Goal: Task Accomplishment & Management: Manage account settings

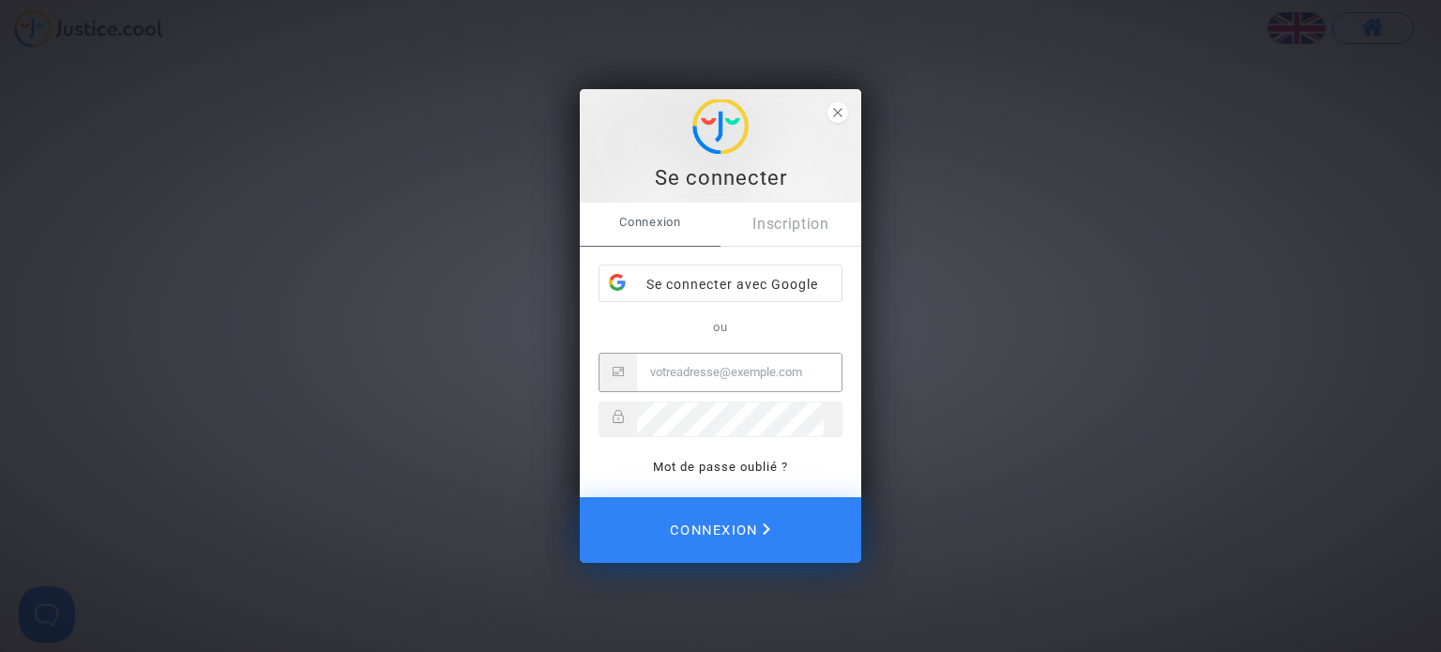
type input "[EMAIL_ADDRESS][DOMAIN_NAME]"
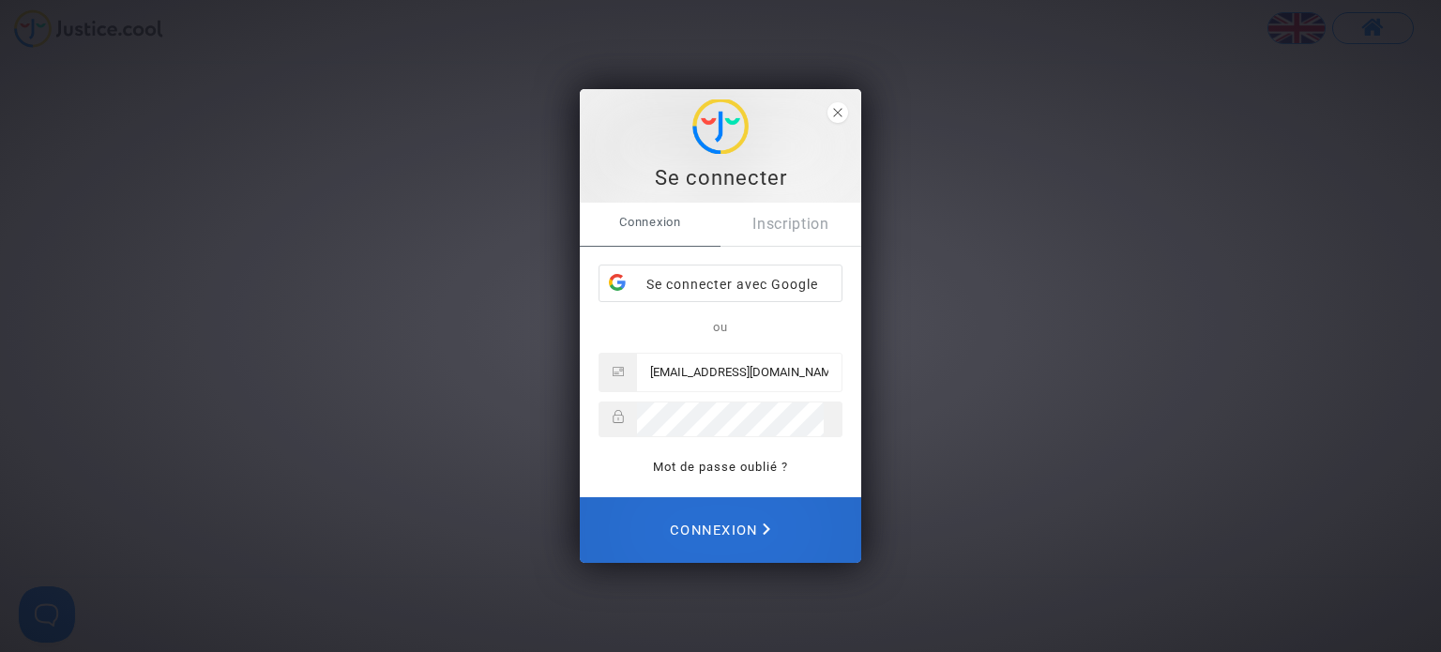
click at [757, 526] on span "Connexion" at bounding box center [720, 529] width 100 height 41
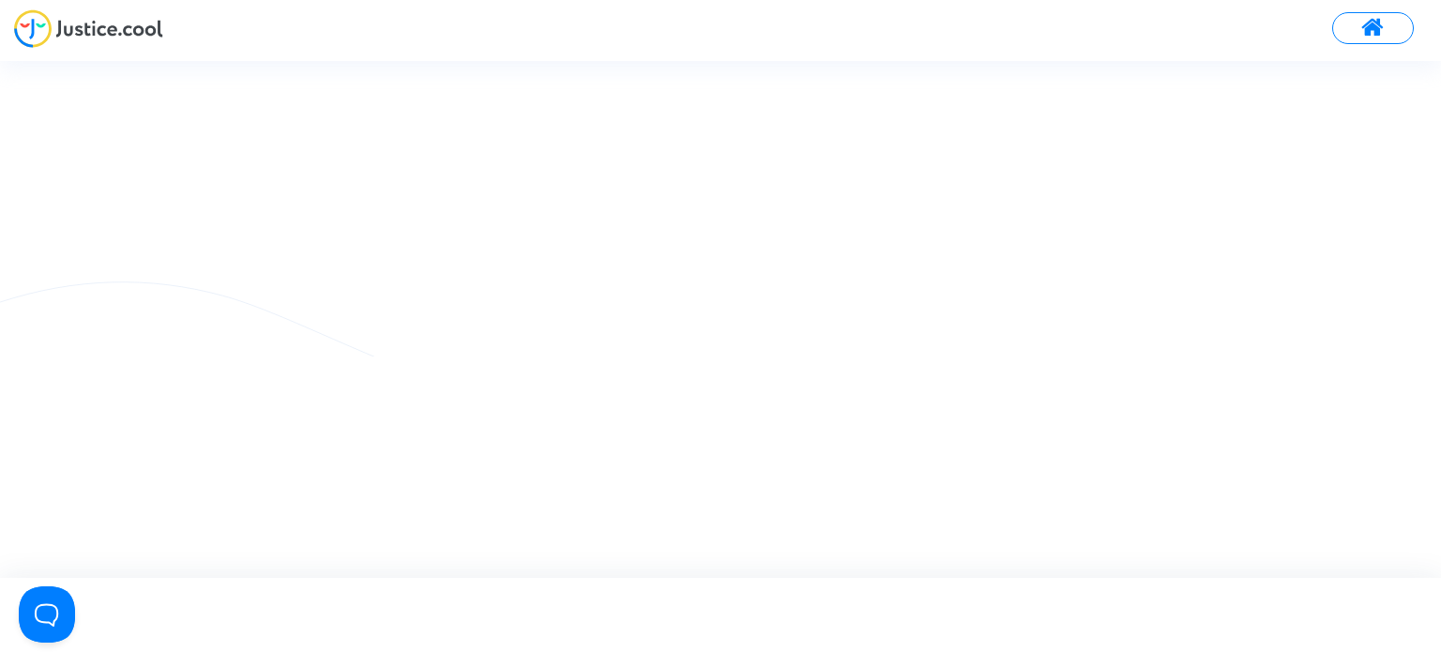
click at [1366, 39] on span at bounding box center [1372, 28] width 23 height 24
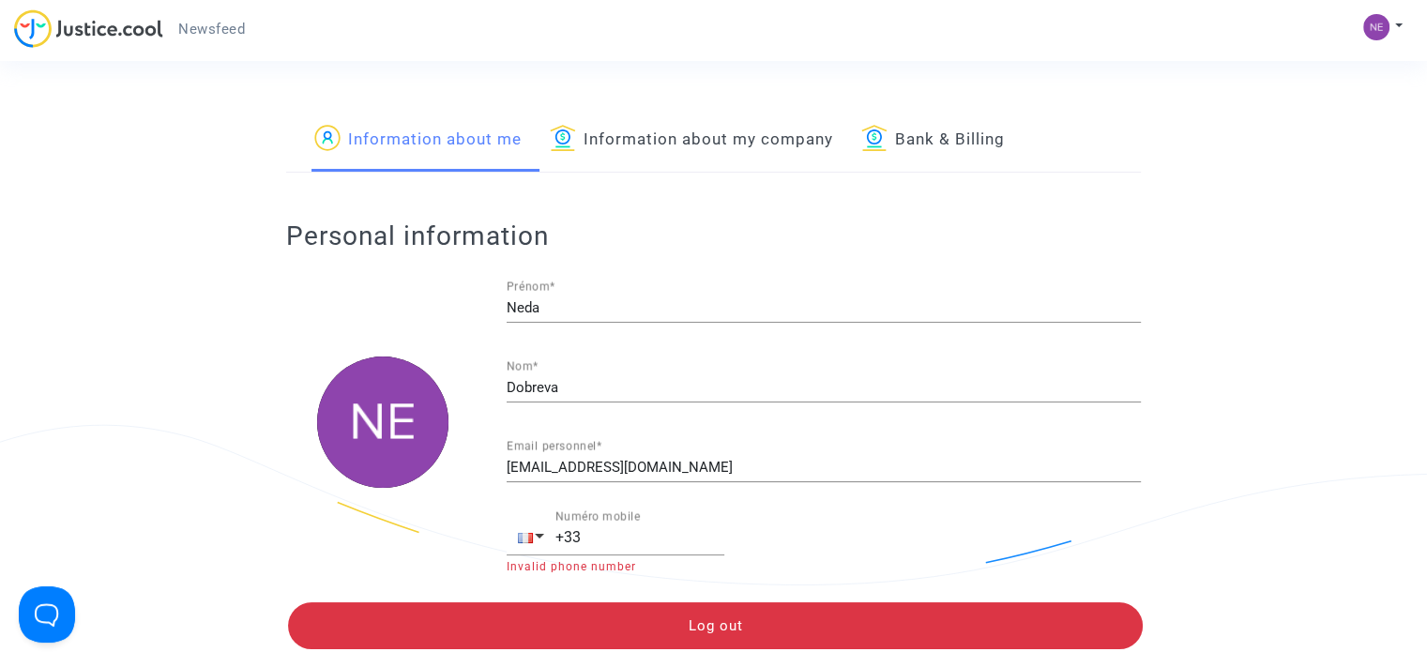
click at [74, 22] on img at bounding box center [88, 28] width 149 height 38
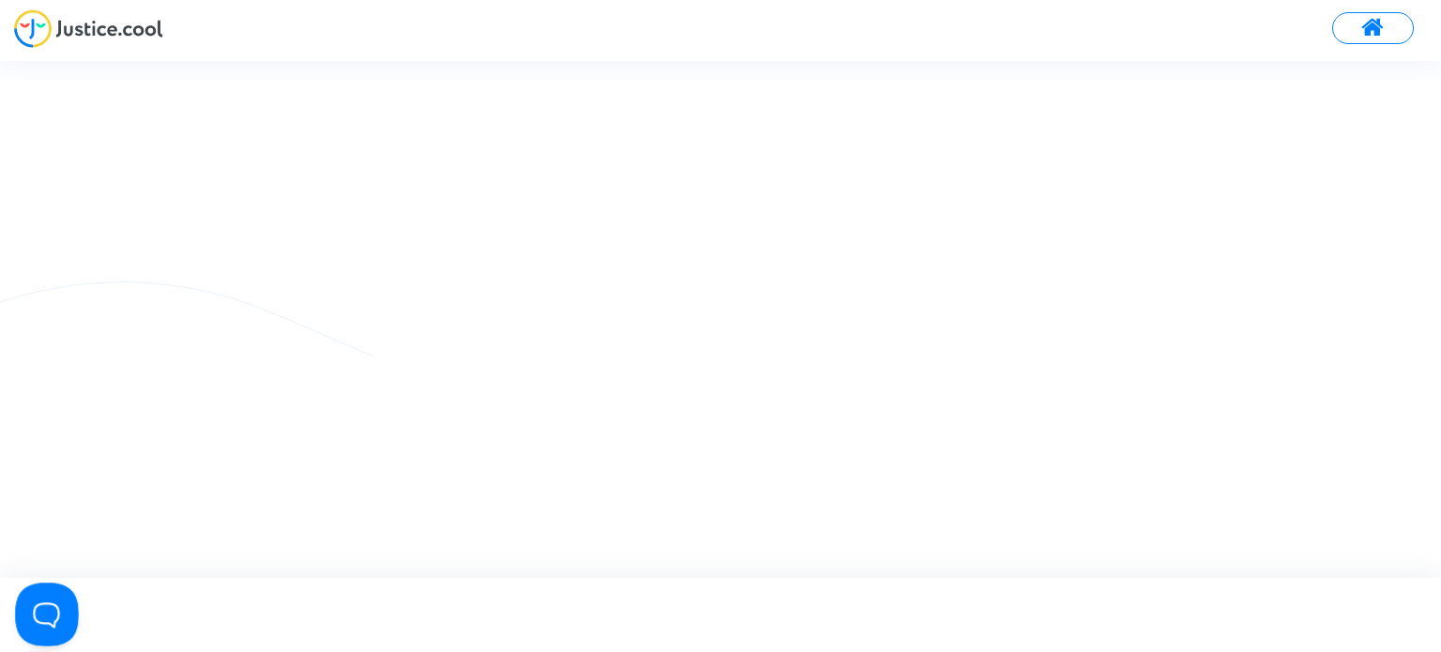
click at [35, 615] on button "Open Beacon popover" at bounding box center [43, 611] width 56 height 56
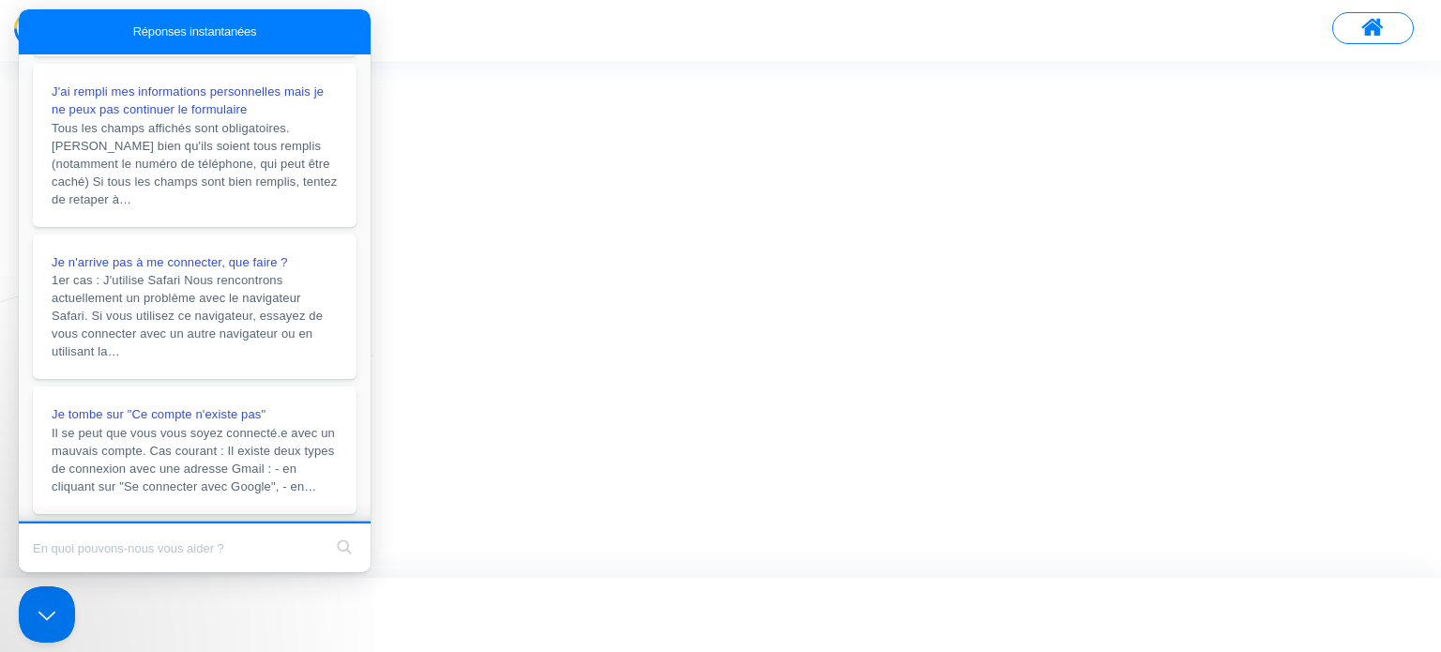
scroll to position [424, 0]
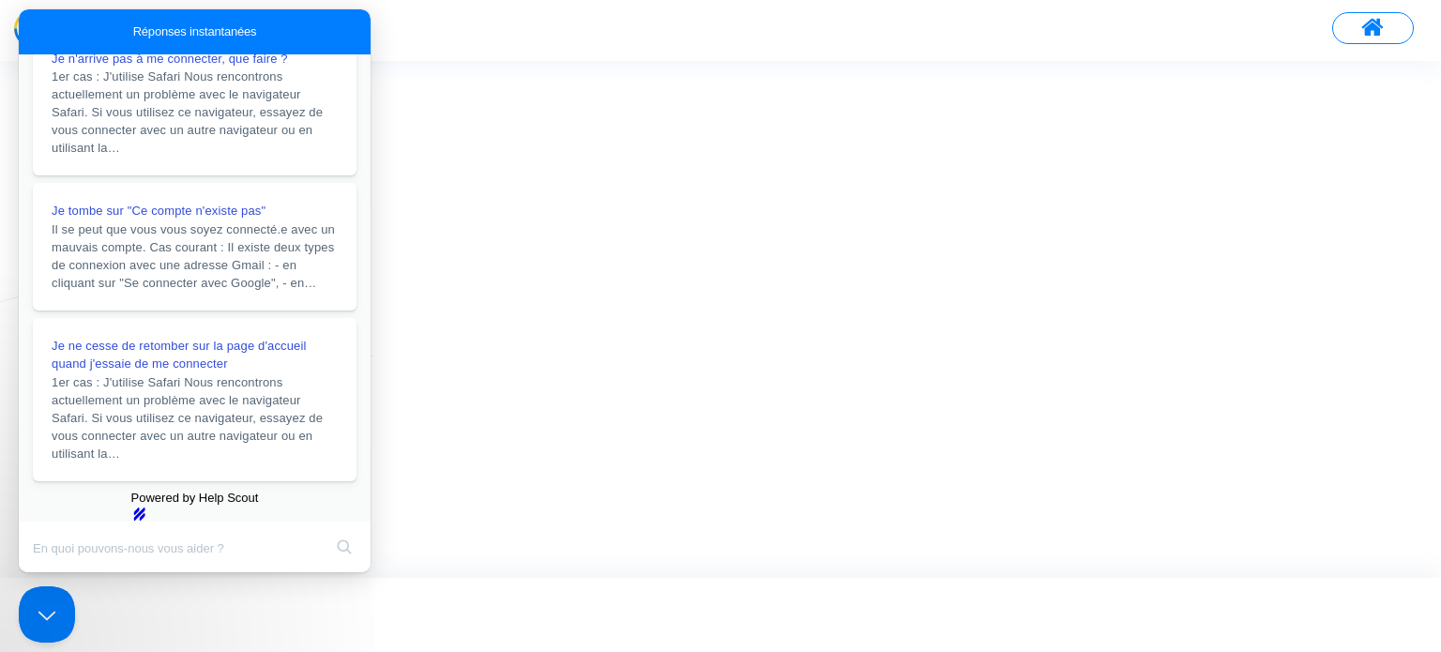
drag, startPoint x: 1105, startPoint y: 537, endPoint x: 768, endPoint y: 346, distance: 387.0
click at [768, 347] on div at bounding box center [720, 318] width 1441 height 75
click at [415, 69] on div at bounding box center [720, 319] width 1441 height 516
drag, startPoint x: 221, startPoint y: 212, endPoint x: 898, endPoint y: 228, distance: 676.7
click at [898, 228] on div at bounding box center [720, 319] width 1441 height 516
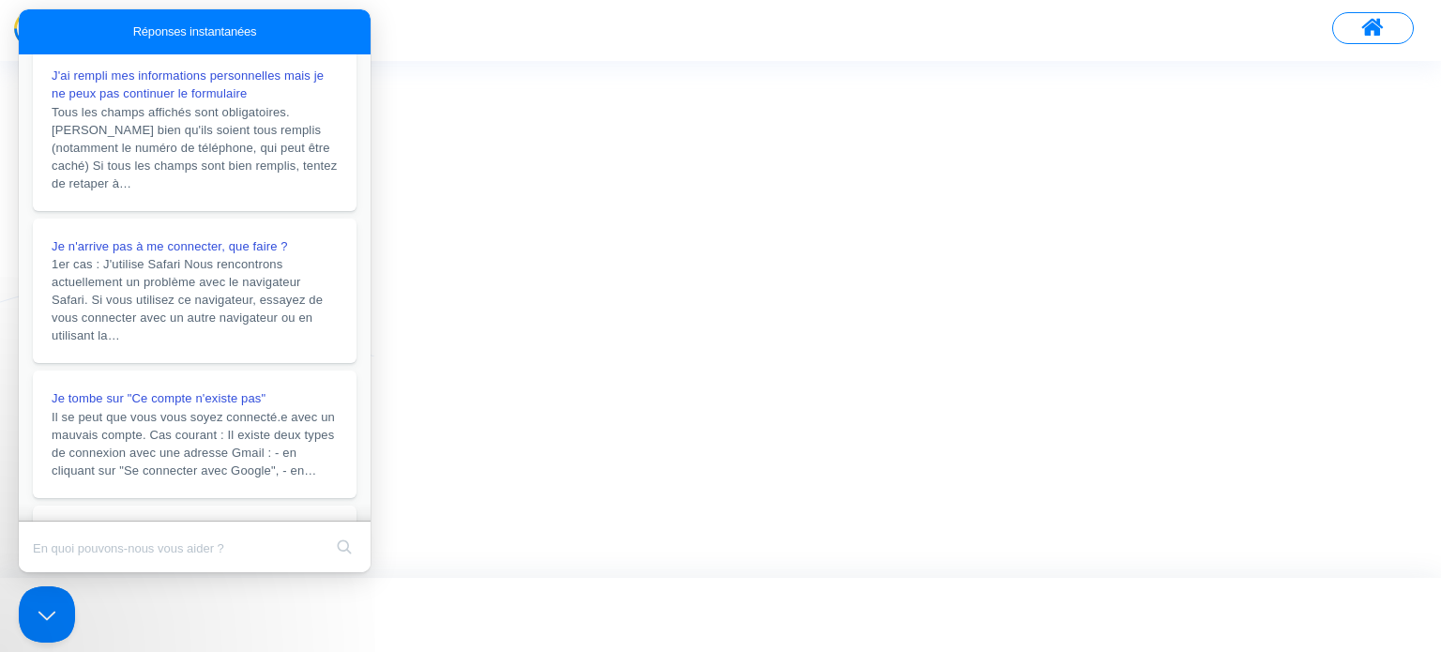
scroll to position [143, 0]
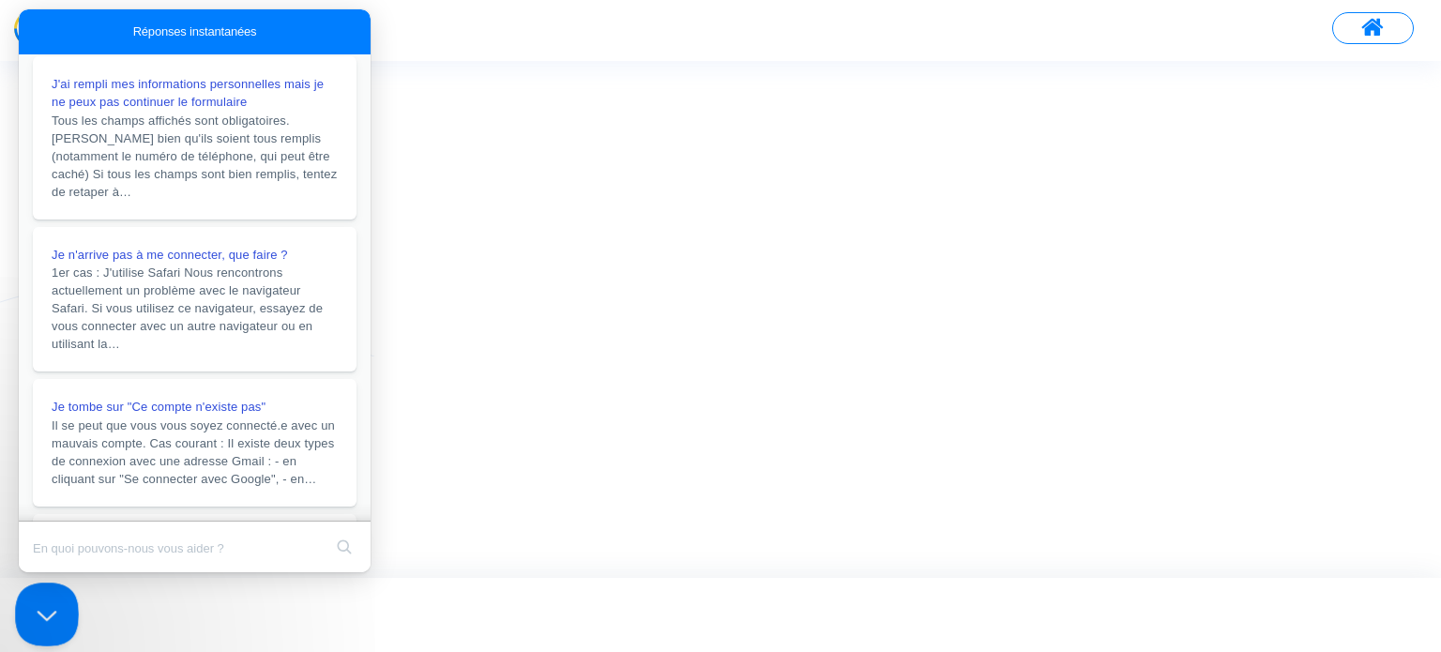
click at [51, 596] on button "Close Beacon popover" at bounding box center [43, 611] width 56 height 56
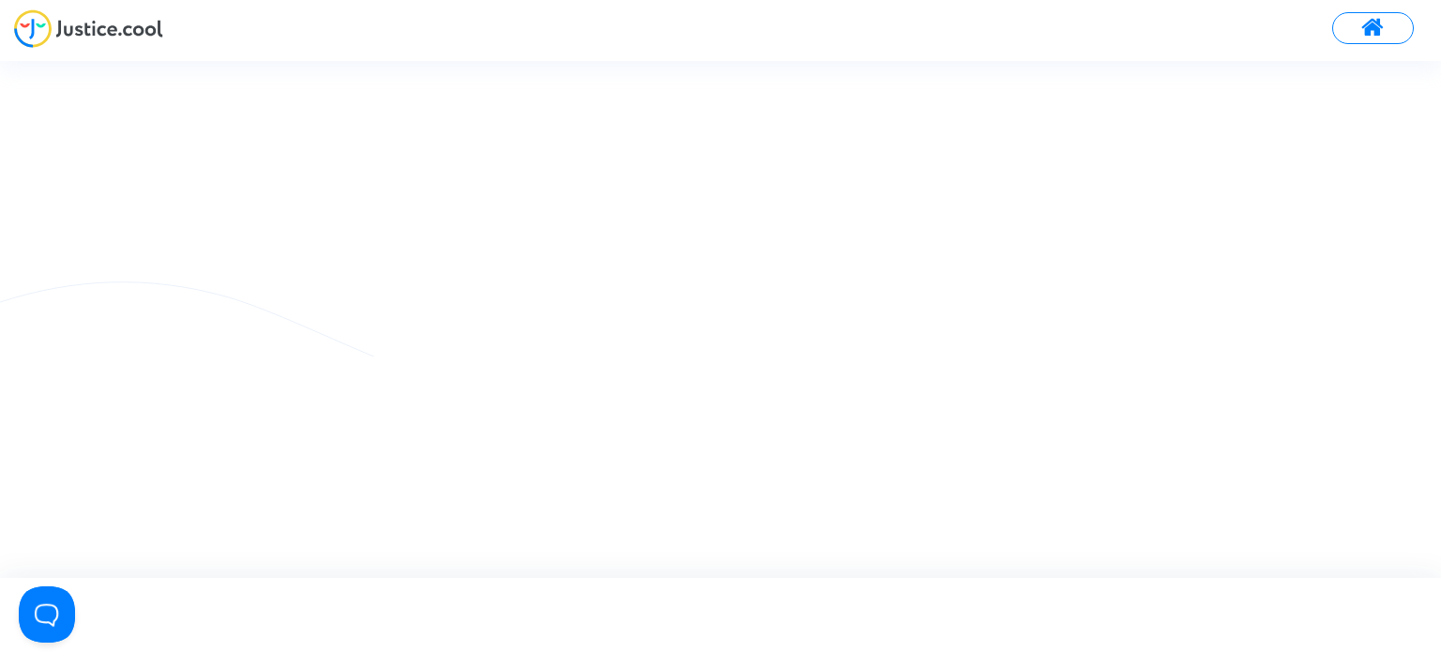
click at [158, 38] on img at bounding box center [88, 28] width 149 height 38
click at [49, 605] on button "Open Beacon popover" at bounding box center [43, 611] width 56 height 56
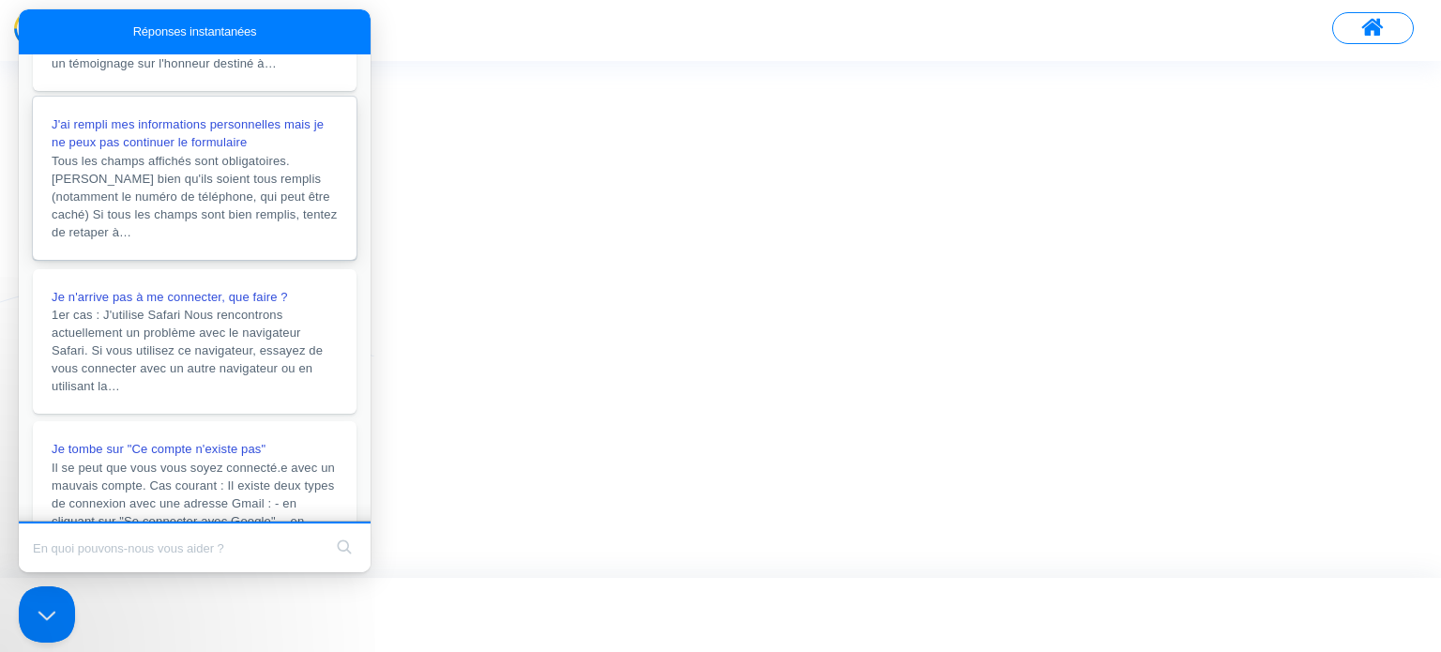
scroll to position [0, 0]
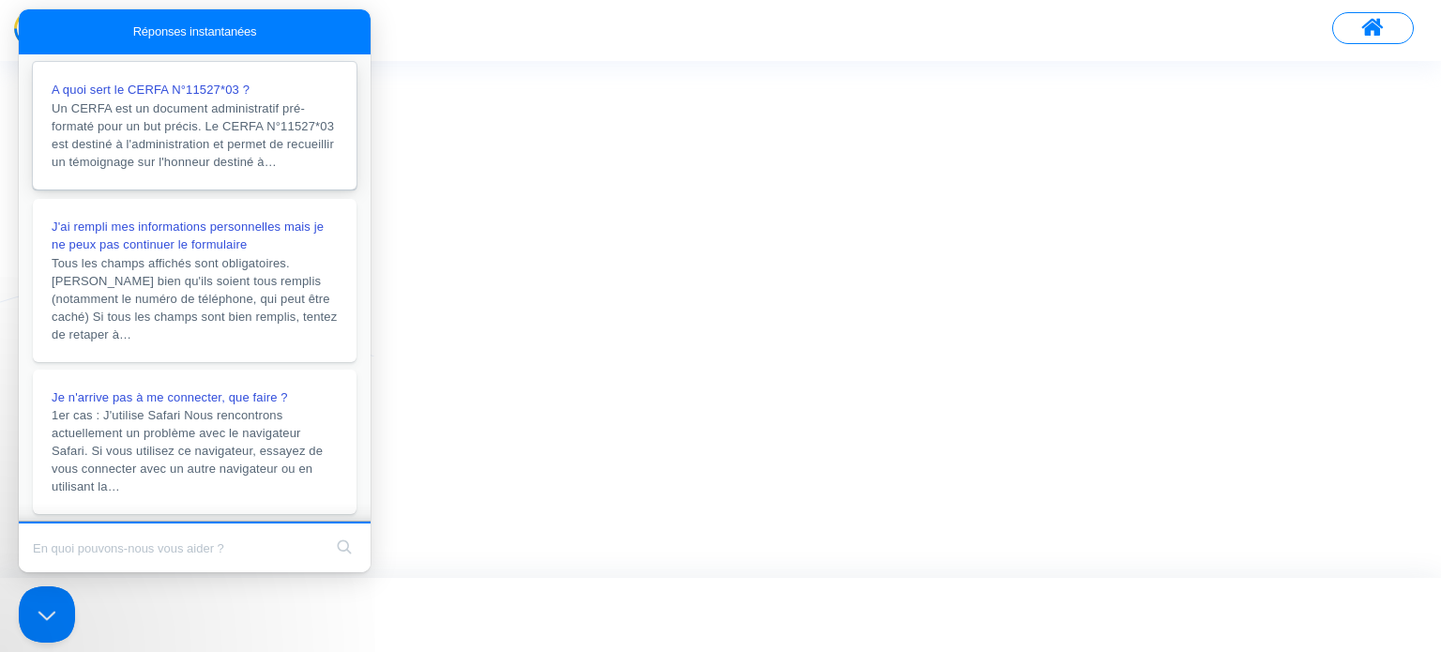
click at [229, 94] on span "A quoi sert le CERFA N°11527*03 ?" at bounding box center [151, 90] width 198 height 14
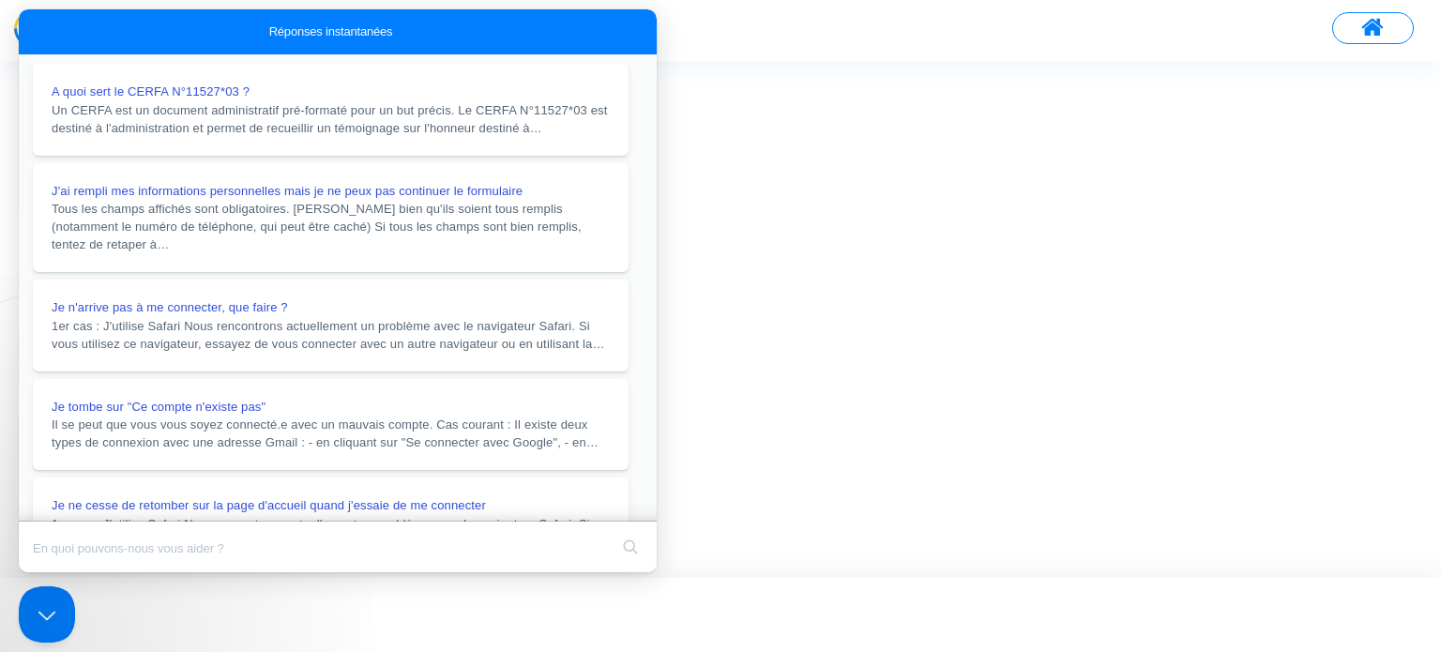
scroll to position [280, 0]
click at [53, 573] on button "Close" at bounding box center [37, 585] width 34 height 24
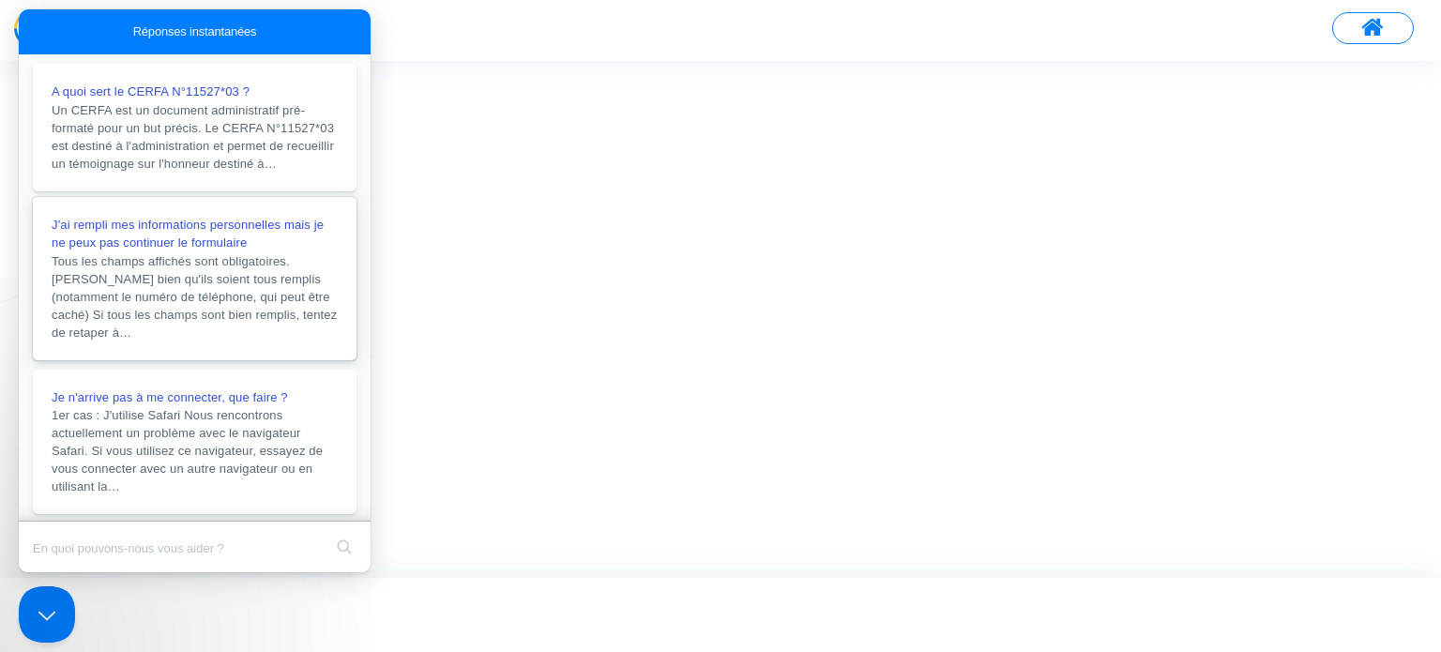
click at [199, 300] on span "Tous les champs affichés sont obligatoires. Vérifiez bien qu'ils soient tous re…" at bounding box center [194, 296] width 285 height 85
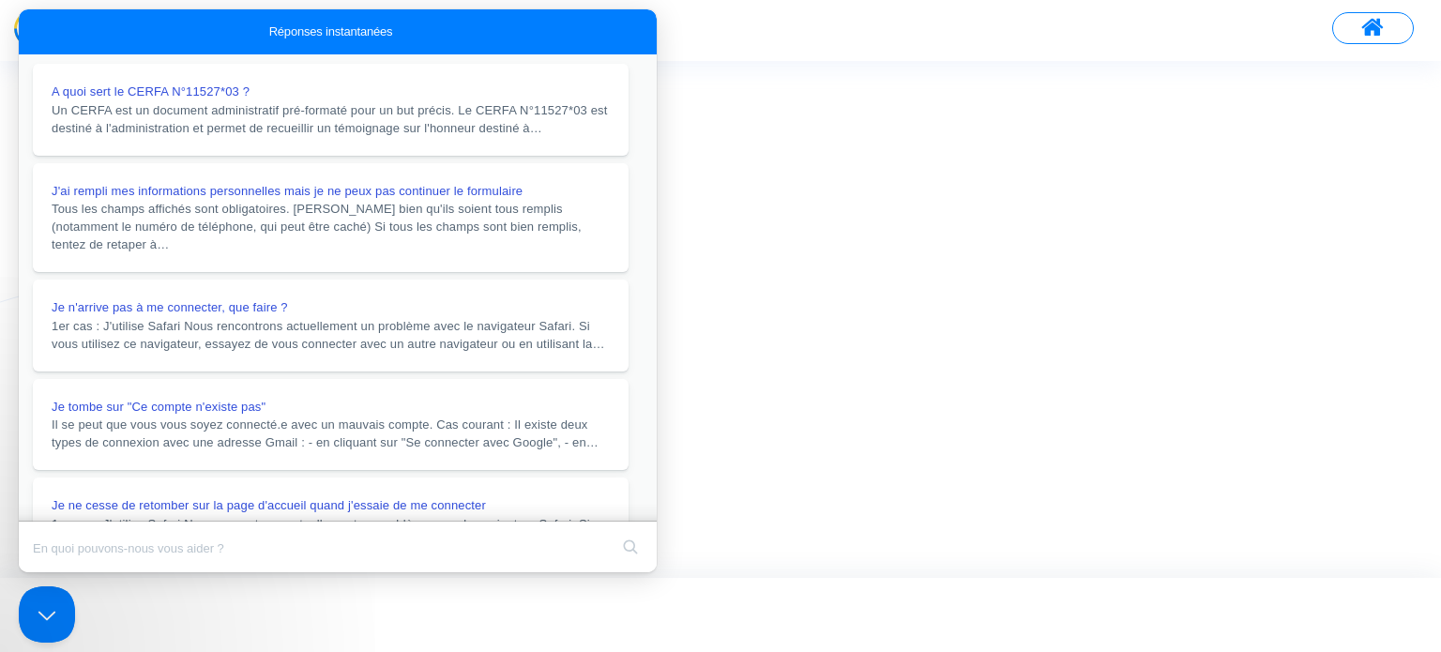
scroll to position [0, 0]
drag, startPoint x: 306, startPoint y: 168, endPoint x: 297, endPoint y: 115, distance: 53.4
drag, startPoint x: 297, startPoint y: 115, endPoint x: 219, endPoint y: 179, distance: 100.7
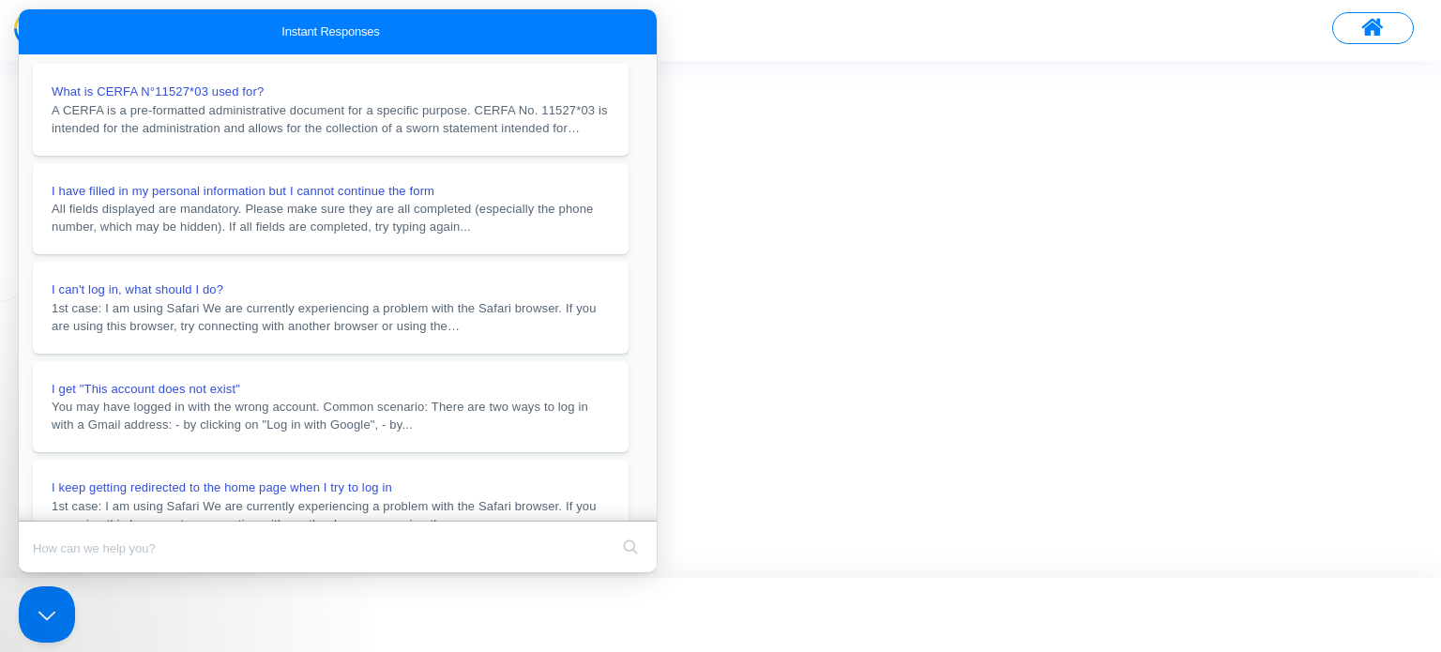
scroll to position [94, 0]
click at [53, 573] on button "Close" at bounding box center [37, 585] width 34 height 24
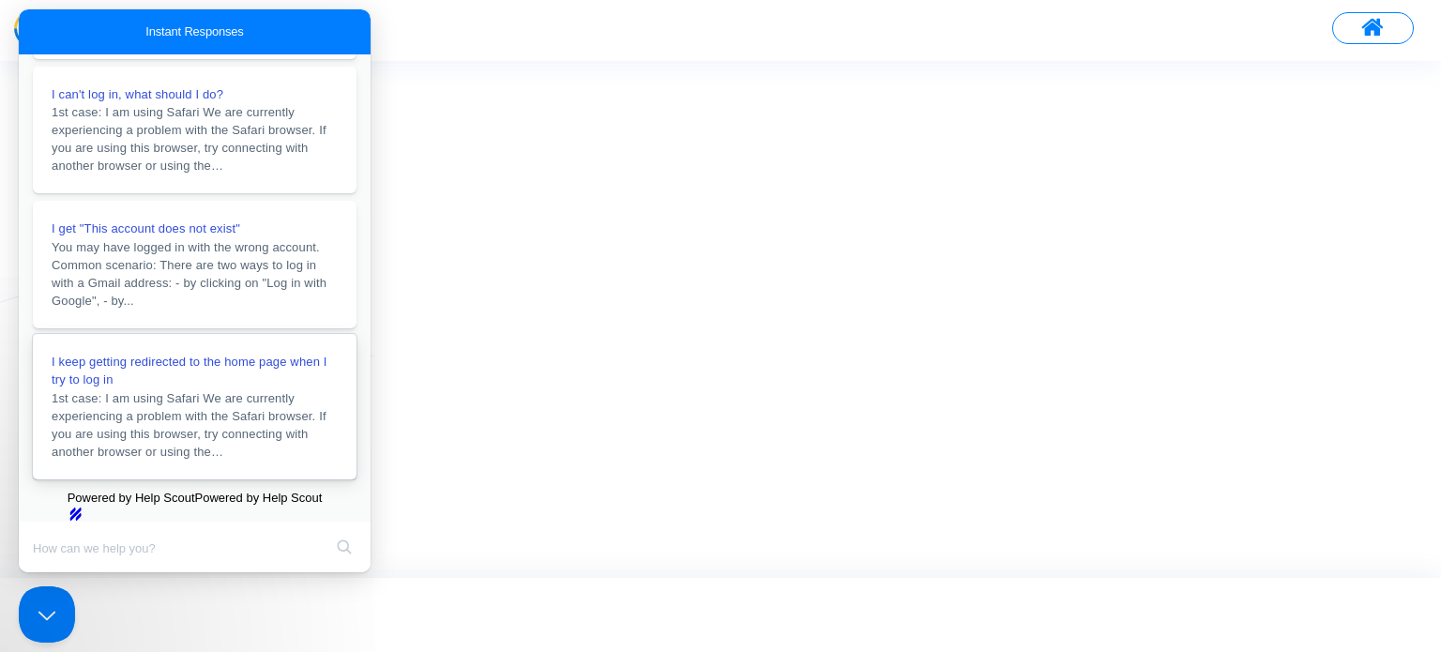
click at [268, 353] on div "I keep getting redirected to the home page when I try to log in" at bounding box center [195, 371] width 286 height 37
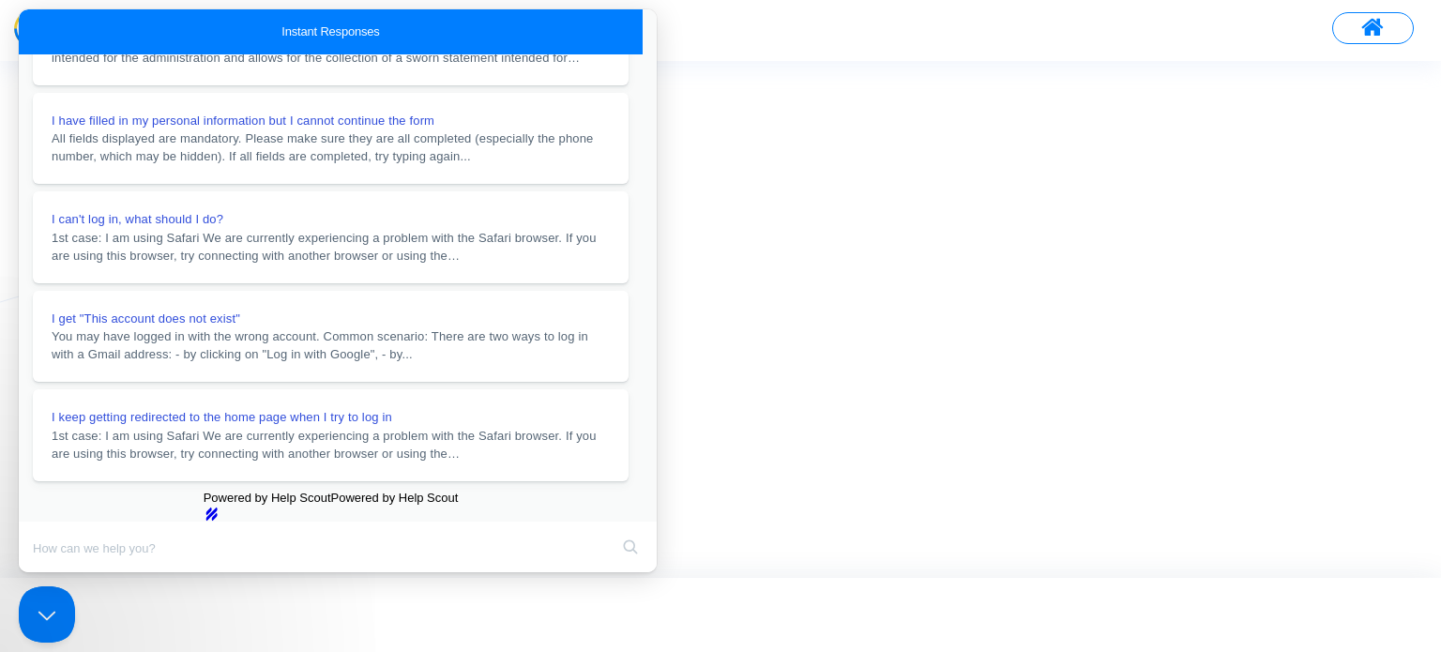
scroll to position [645, 0]
click at [708, 149] on div at bounding box center [720, 319] width 1441 height 516
click at [53, 573] on button "Close" at bounding box center [37, 585] width 34 height 24
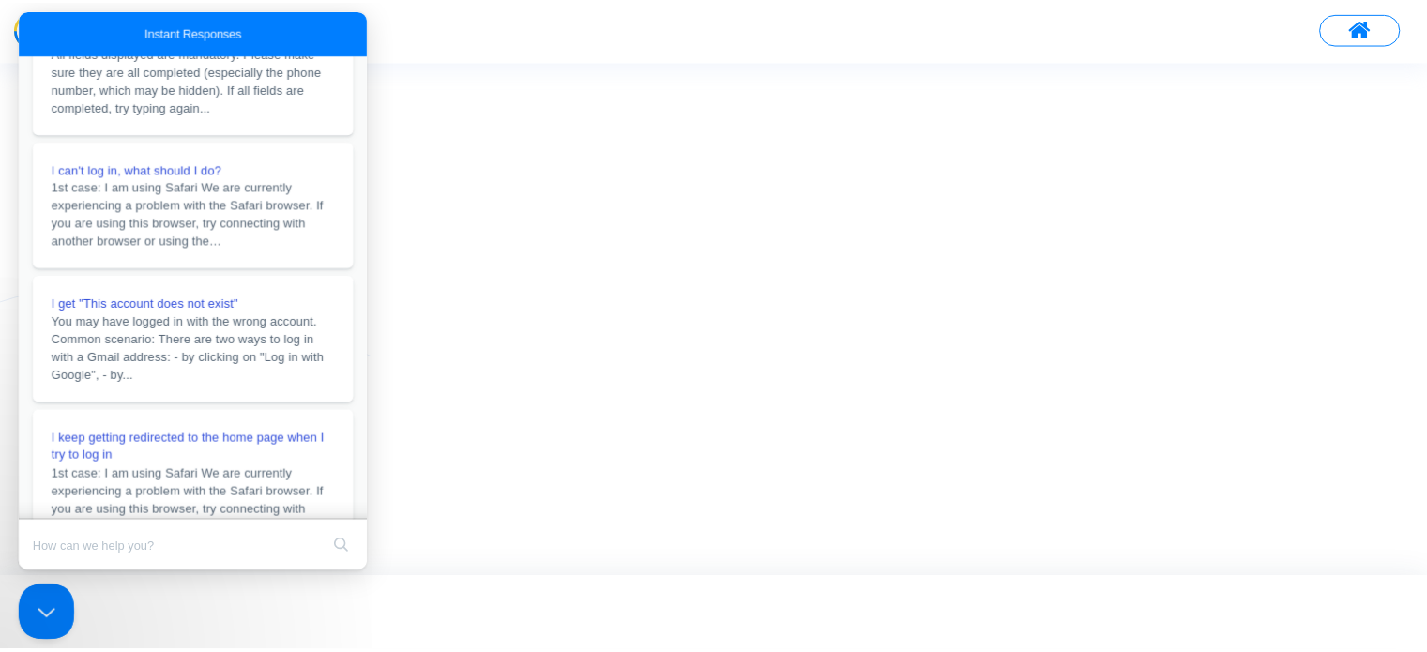
scroll to position [245, 0]
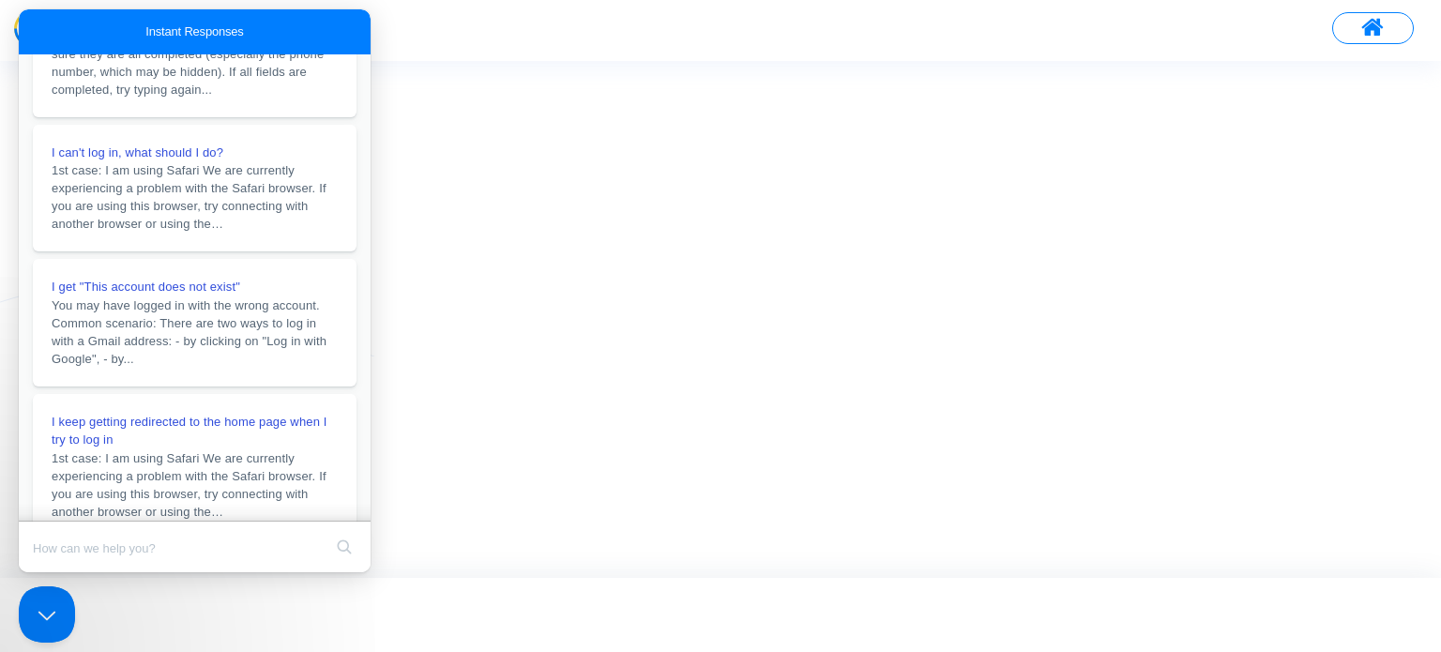
click at [882, 125] on div at bounding box center [720, 319] width 1441 height 516
click at [35, 615] on button "Close Beacon popover" at bounding box center [43, 611] width 56 height 56
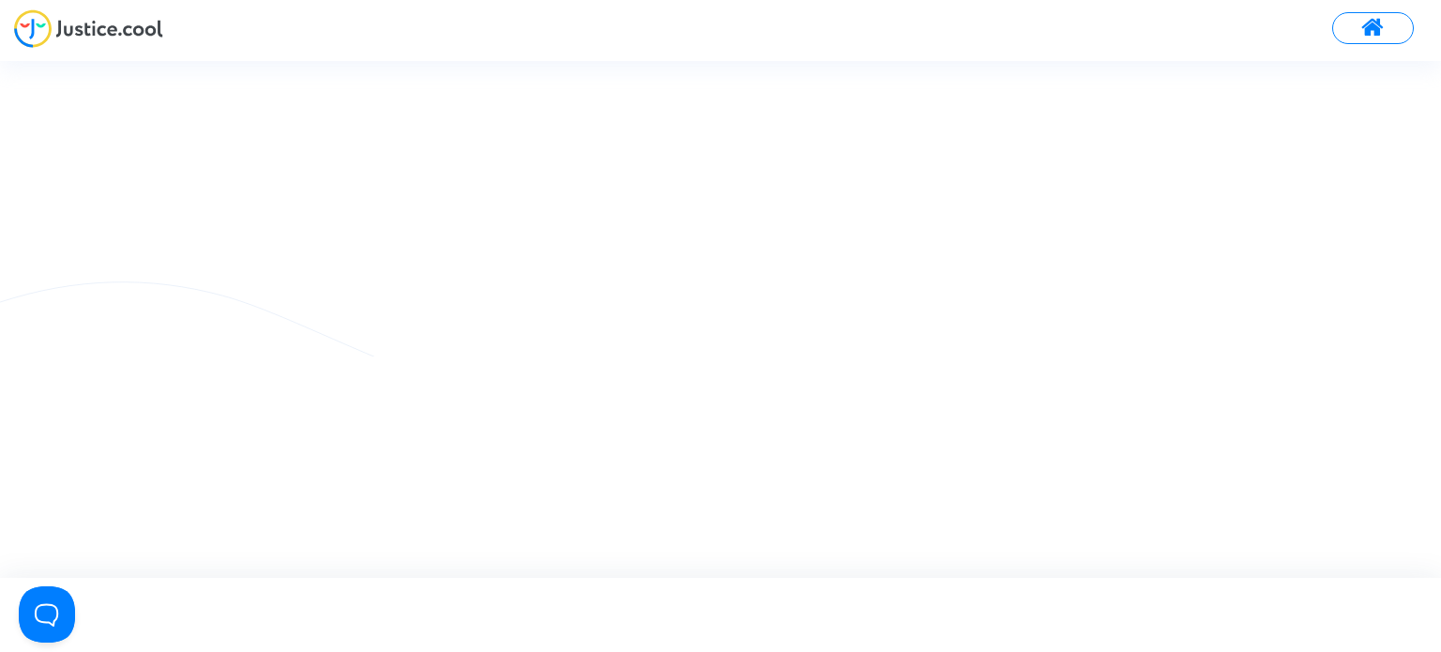
click at [1340, 33] on button at bounding box center [1373, 28] width 82 height 32
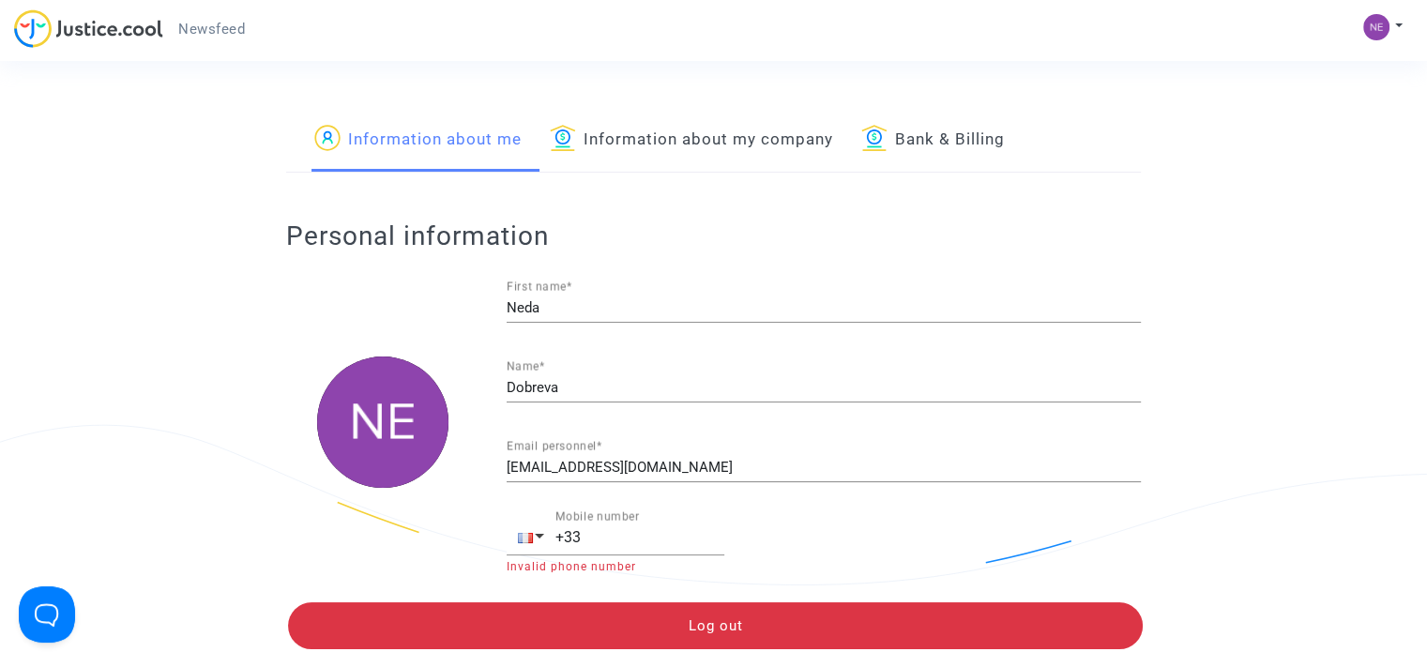
click at [672, 153] on link "Information about my company" at bounding box center [691, 140] width 283 height 64
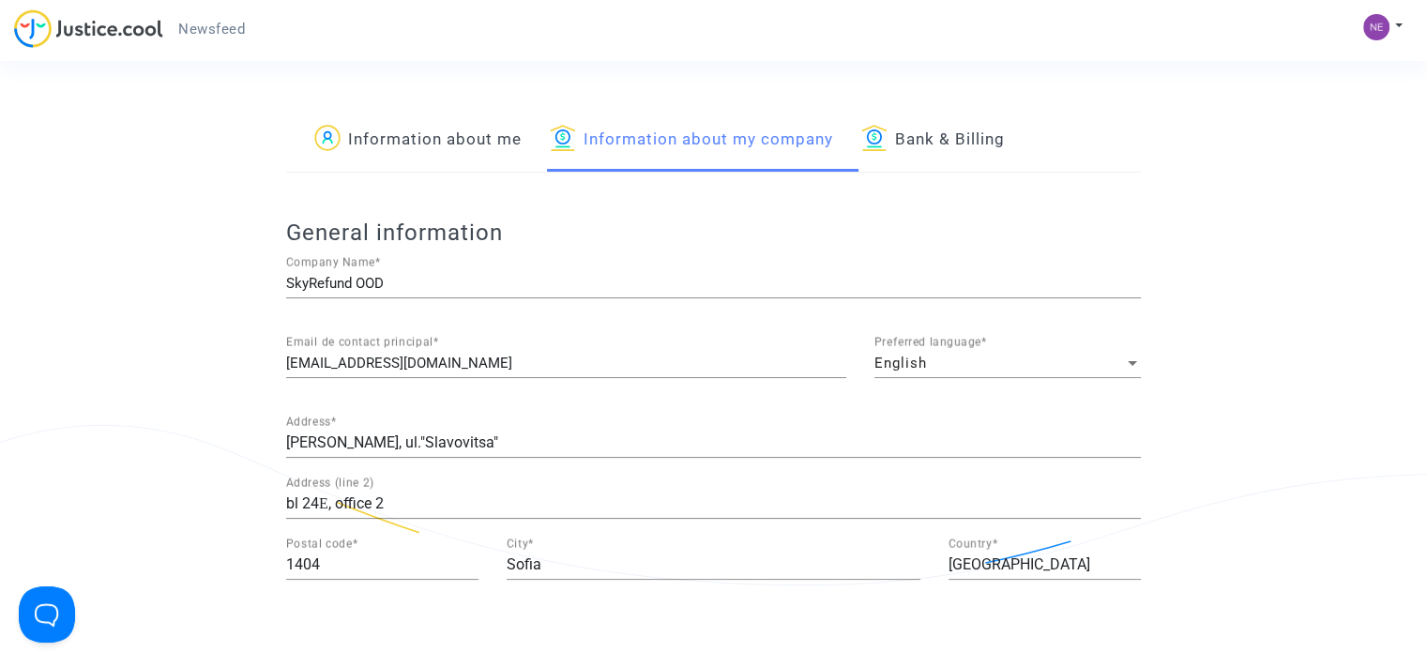
click at [880, 141] on img at bounding box center [874, 138] width 26 height 26
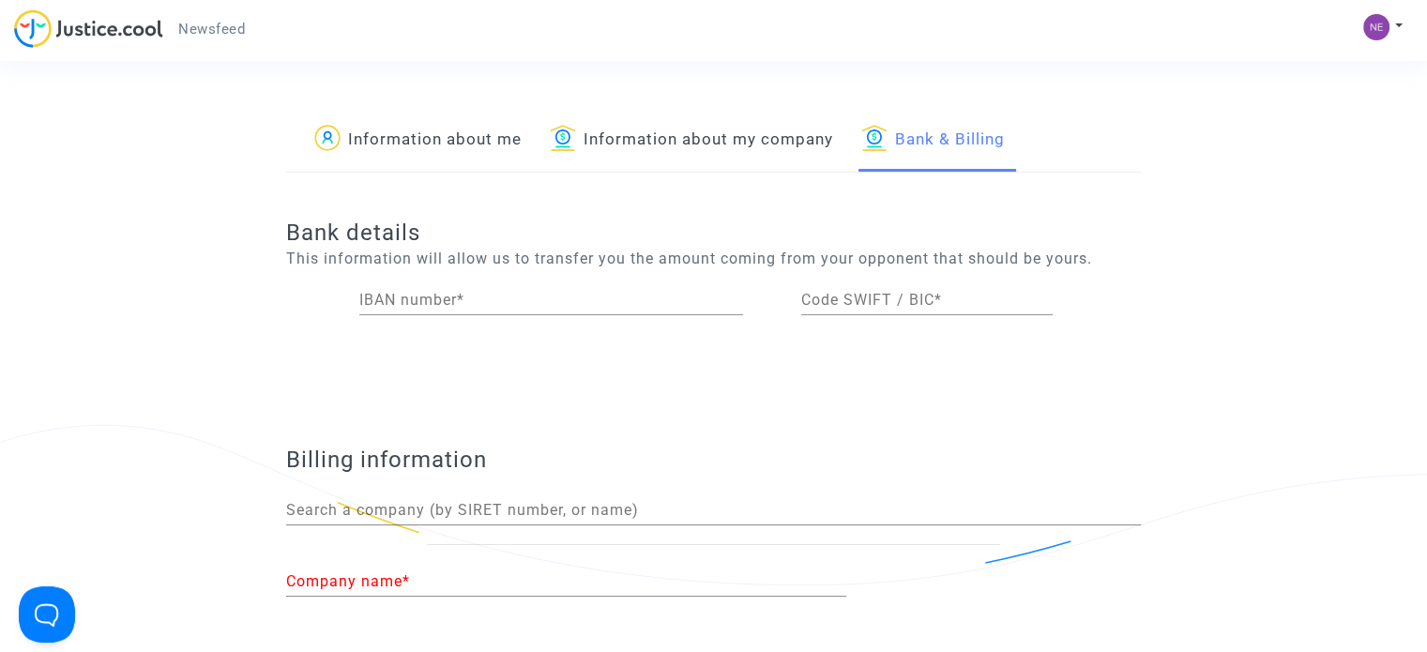
click at [686, 149] on link "Information about my company" at bounding box center [691, 140] width 283 height 64
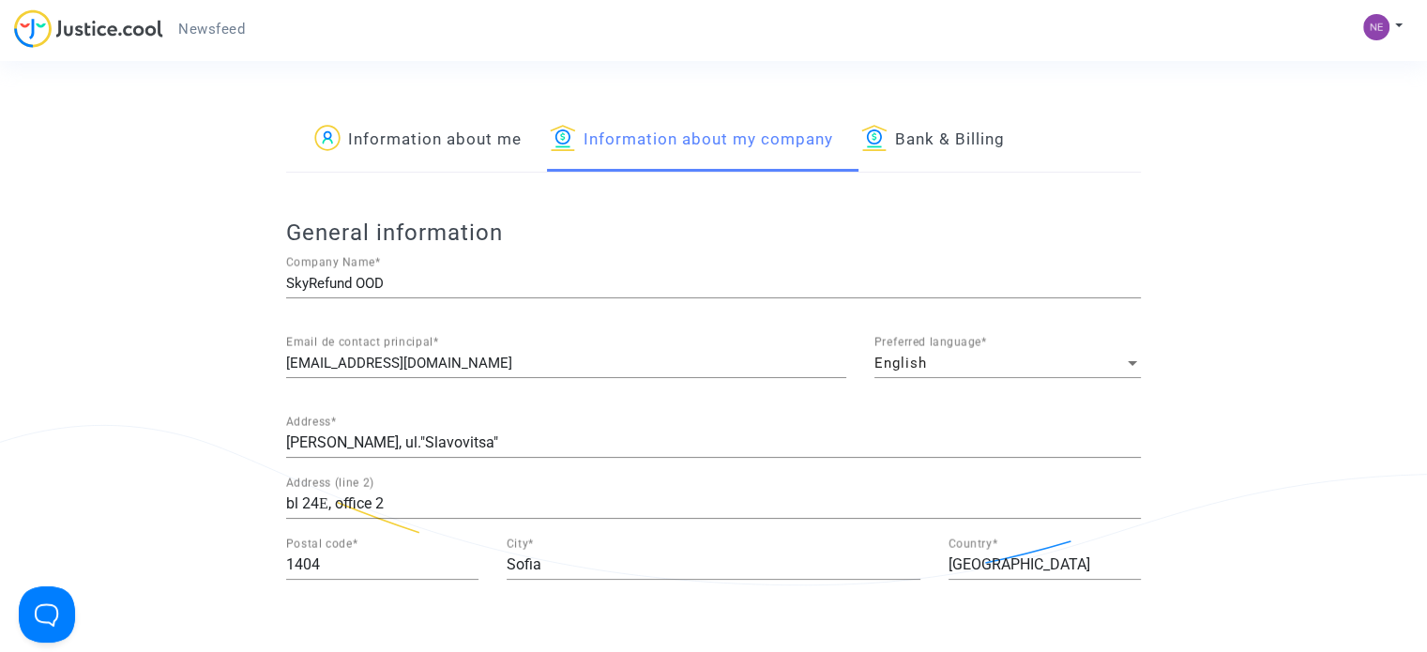
click at [482, 146] on link "Information about me" at bounding box center [417, 140] width 207 height 64
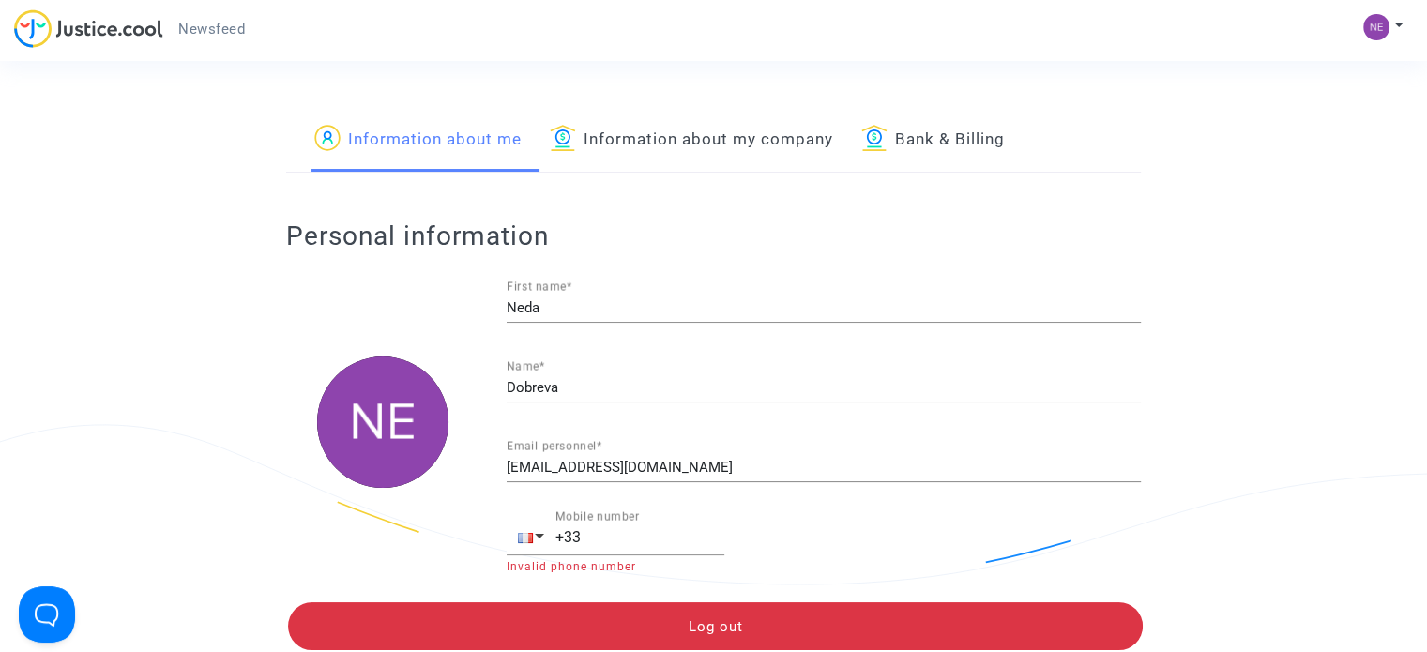
click at [993, 133] on link "Bank & Billing" at bounding box center [933, 140] width 144 height 64
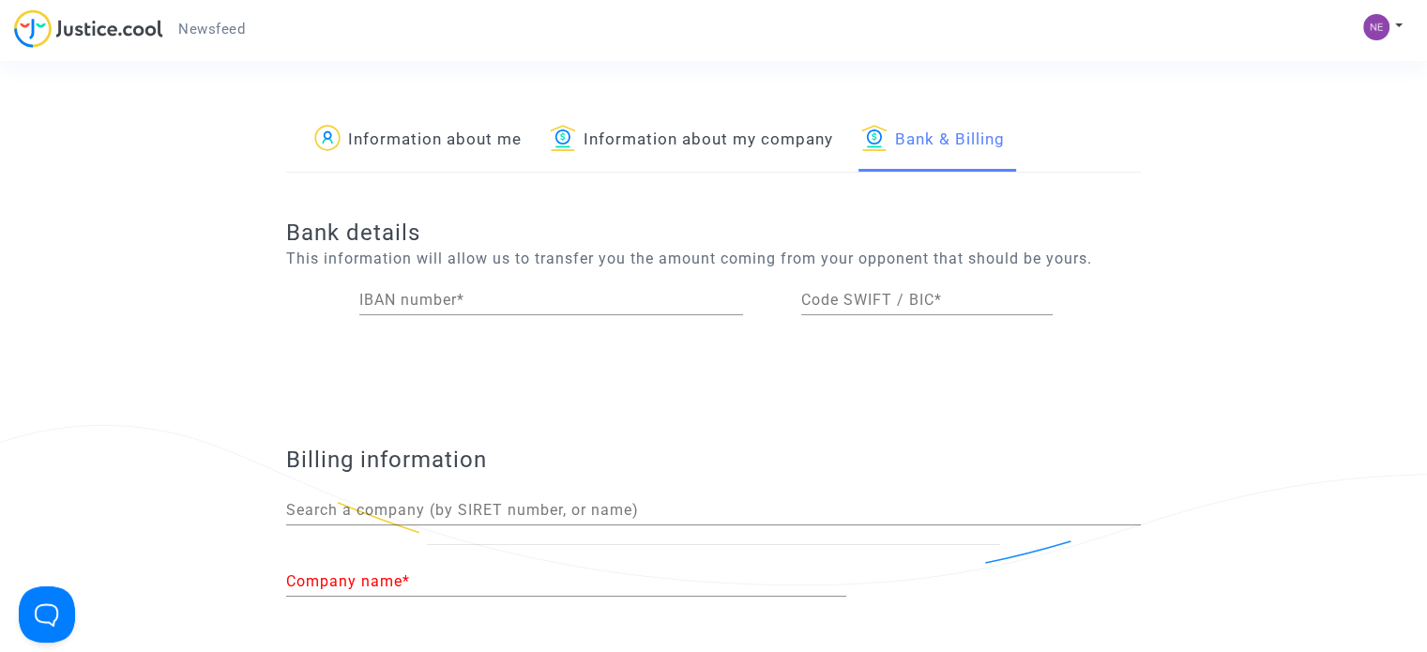
click at [129, 25] on img at bounding box center [88, 28] width 149 height 38
drag, startPoint x: 129, startPoint y: 25, endPoint x: 145, endPoint y: 32, distance: 17.3
click at [130, 27] on img at bounding box center [88, 28] width 149 height 38
click at [229, 26] on span "Newsfeed" at bounding box center [211, 29] width 67 height 17
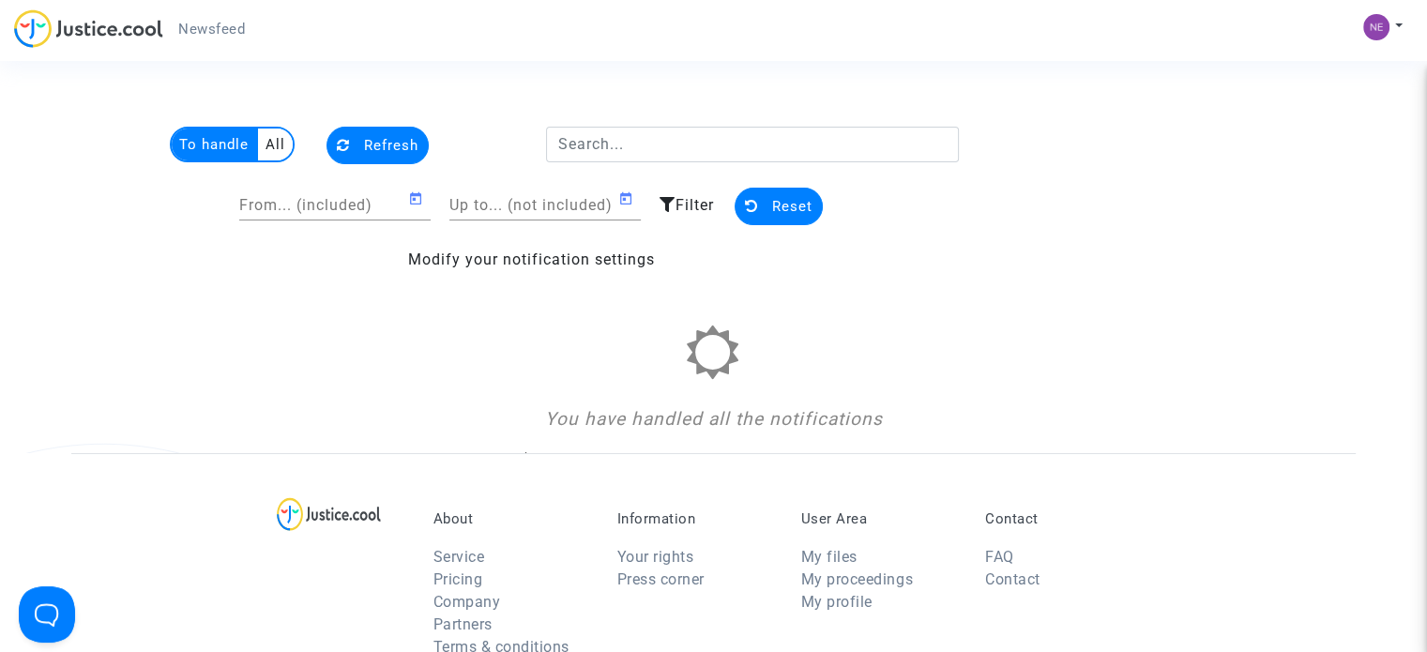
click at [731, 384] on div "You have handled all the notifications" at bounding box center [713, 380] width 855 height 108
click at [210, 147] on multi-toggle-item "To handle" at bounding box center [215, 145] width 86 height 32
click at [276, 147] on multi-toggle-item "All" at bounding box center [275, 145] width 35 height 32
click at [353, 144] on button "Refresh" at bounding box center [378, 146] width 102 height 38
click at [225, 127] on multi-toggle "To handle All" at bounding box center [232, 145] width 125 height 36
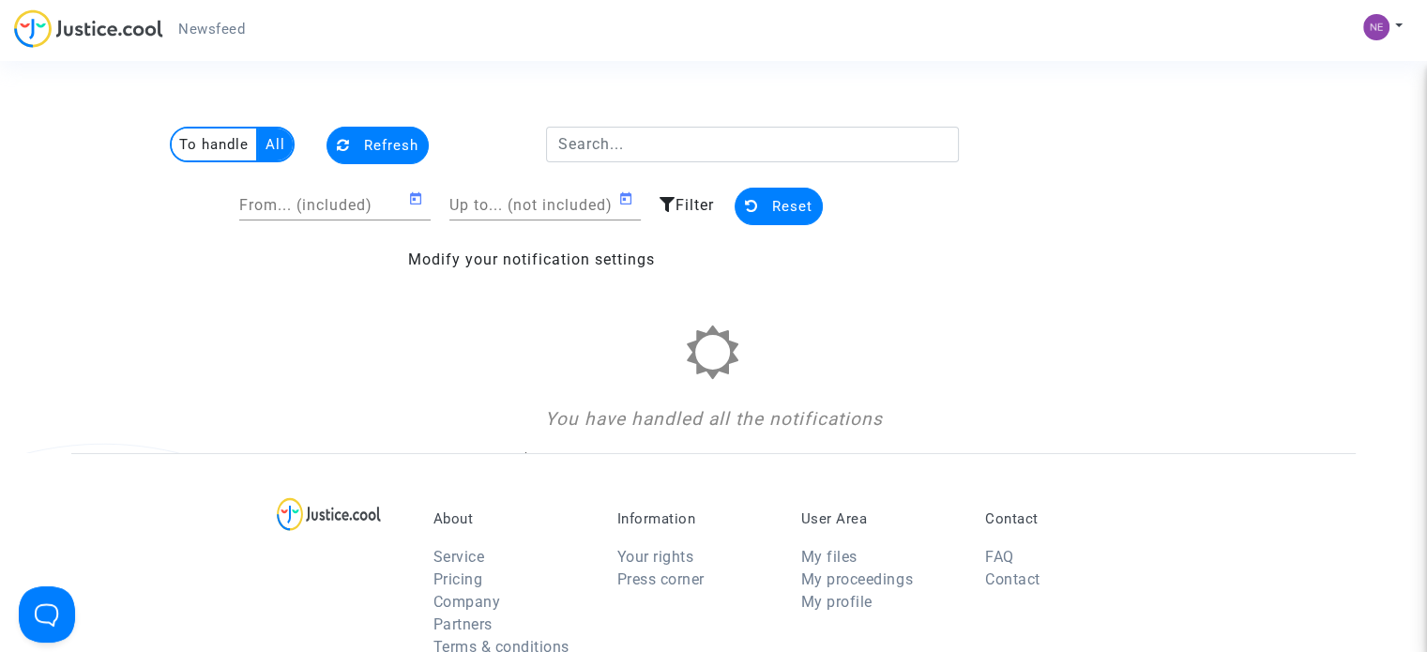
click at [223, 134] on multi-toggle-item "To handle" at bounding box center [215, 145] width 86 height 32
click at [382, 198] on input "From... (included)" at bounding box center [323, 205] width 169 height 17
click at [423, 204] on span "Open calendar" at bounding box center [419, 199] width 23 height 23
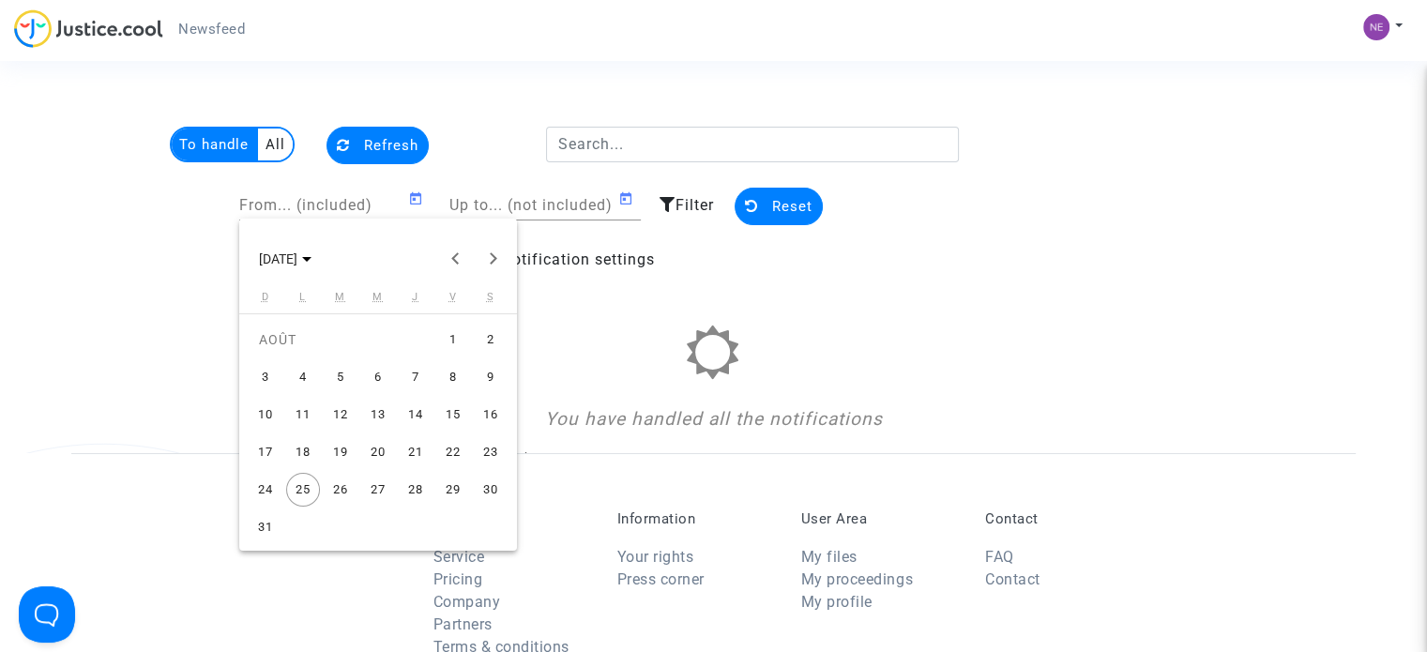
click at [582, 213] on div at bounding box center [713, 326] width 1427 height 652
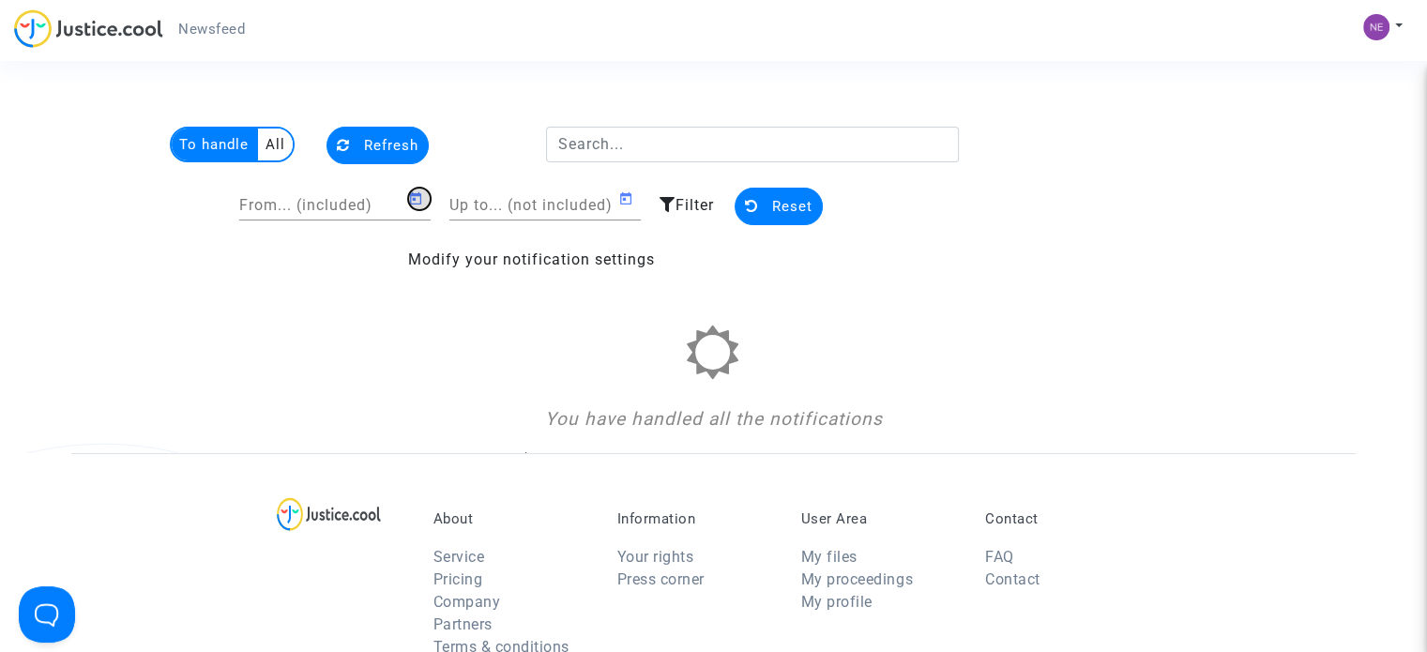
click at [409, 202] on icon "Open calendar" at bounding box center [415, 199] width 15 height 23
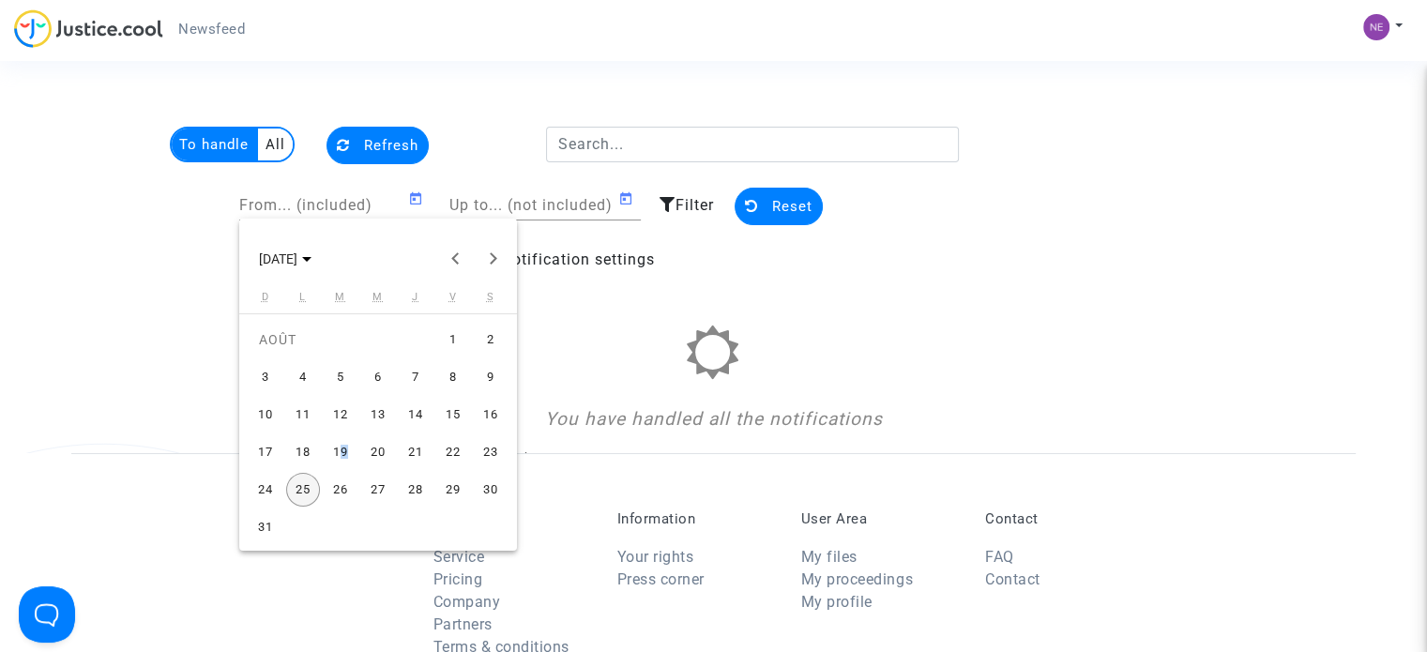
click at [338, 464] on div "19" at bounding box center [341, 452] width 34 height 34
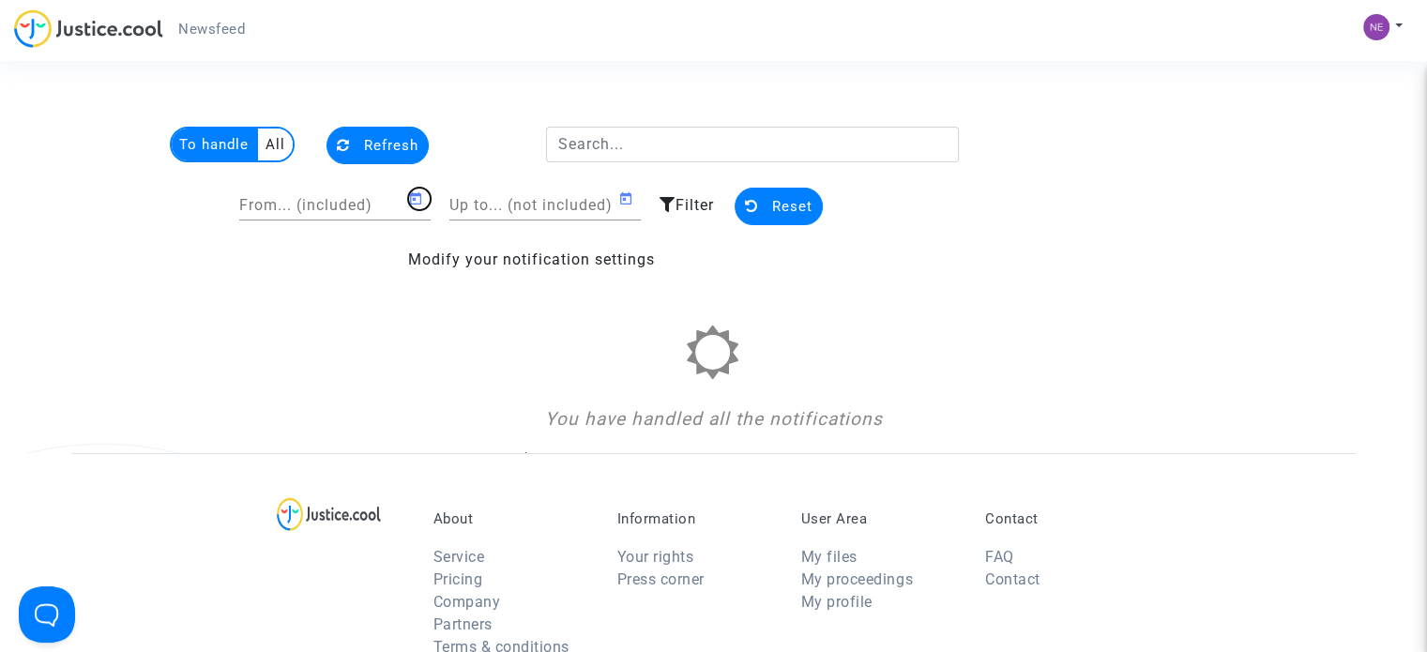
type input "19/08/2025"
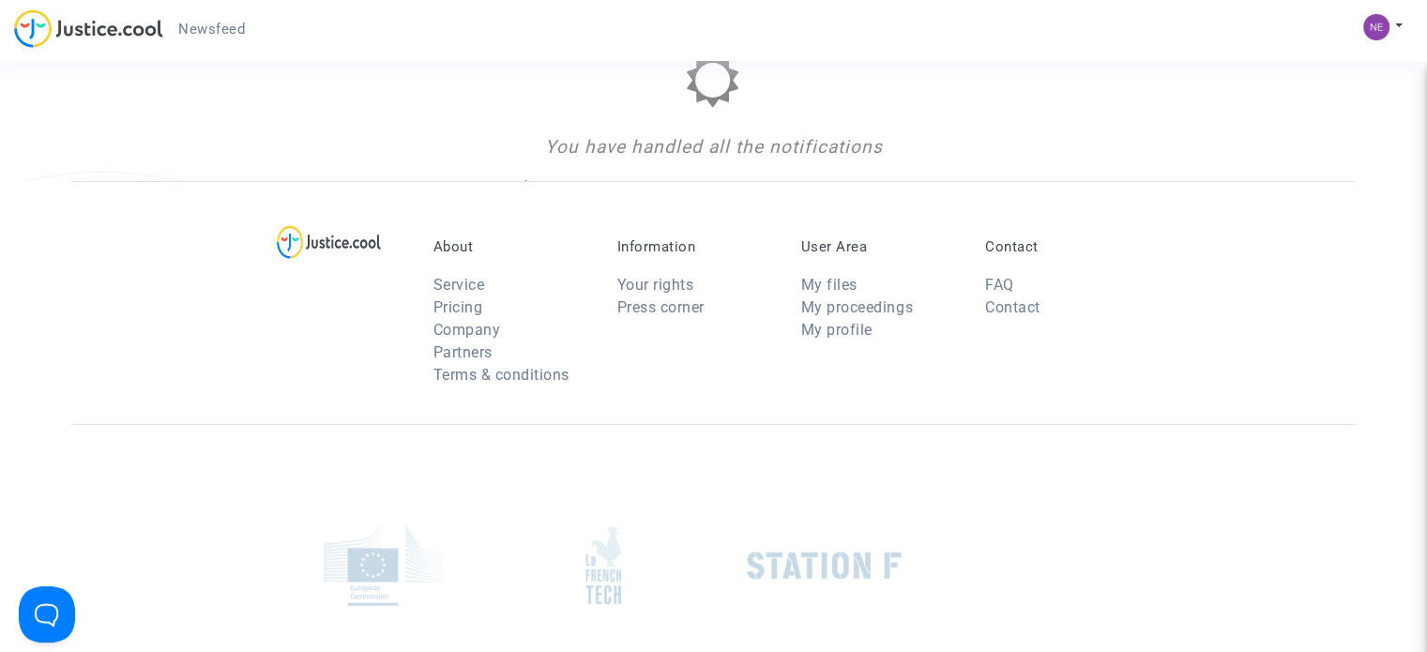
scroll to position [281, 0]
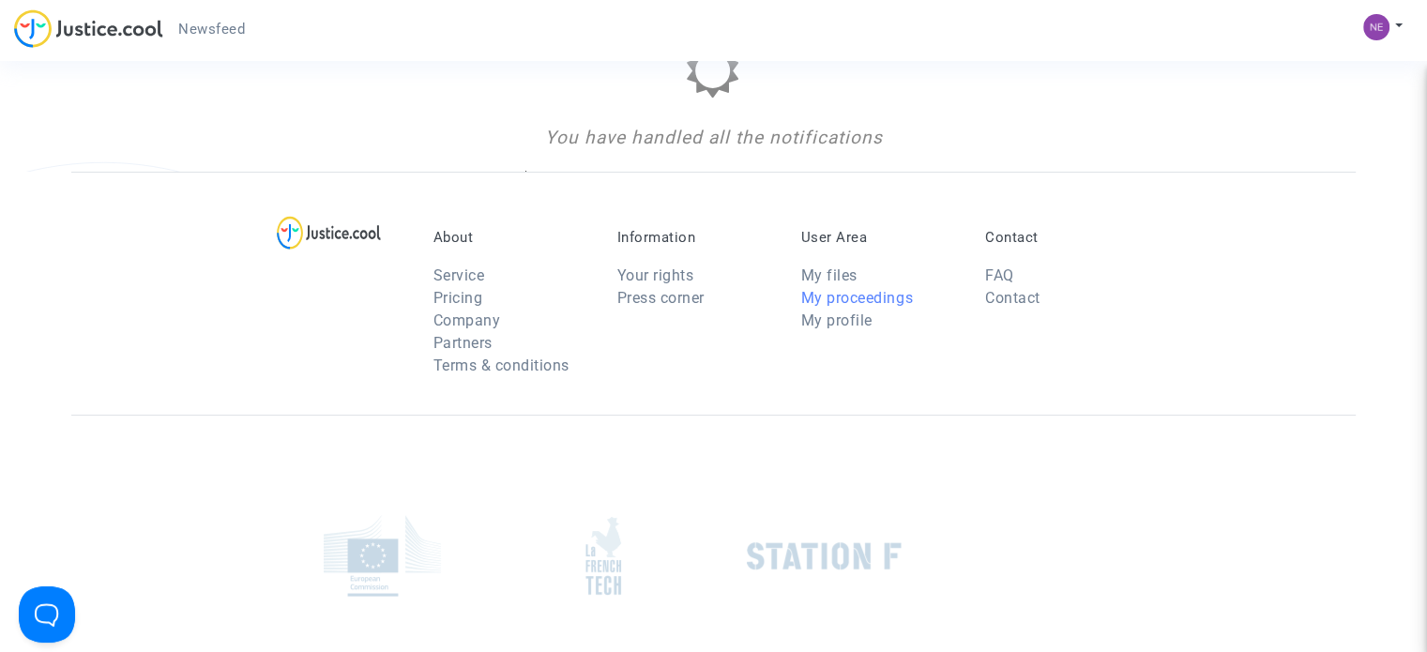
click at [897, 292] on link "My proceedings" at bounding box center [857, 298] width 112 height 18
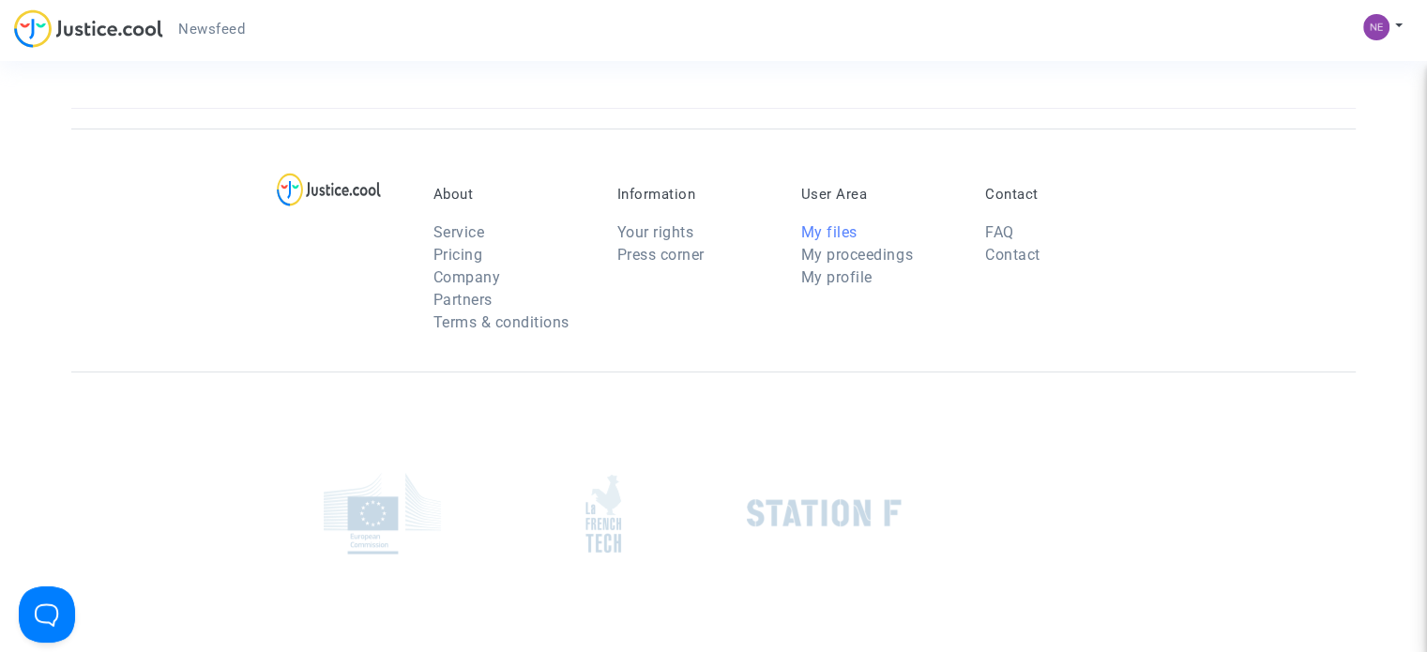
click at [834, 230] on link "My files" at bounding box center [829, 232] width 56 height 18
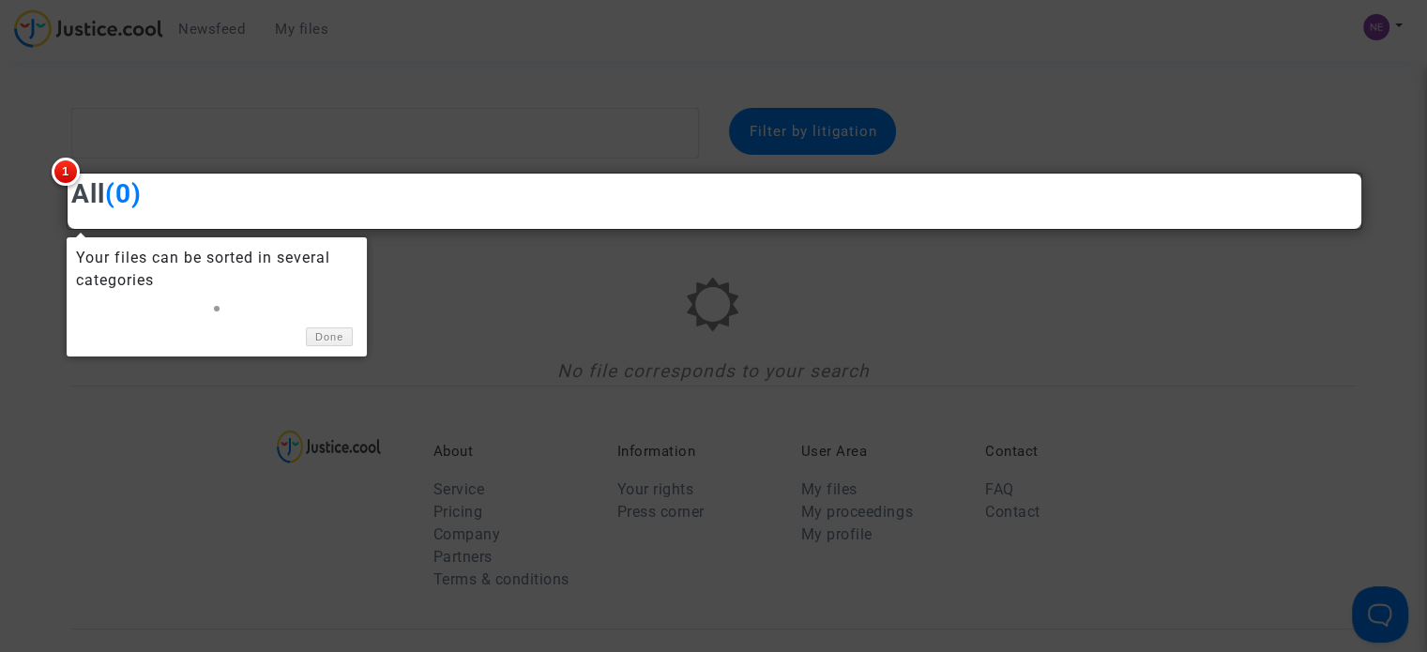
click at [513, 272] on div at bounding box center [713, 326] width 1427 height 652
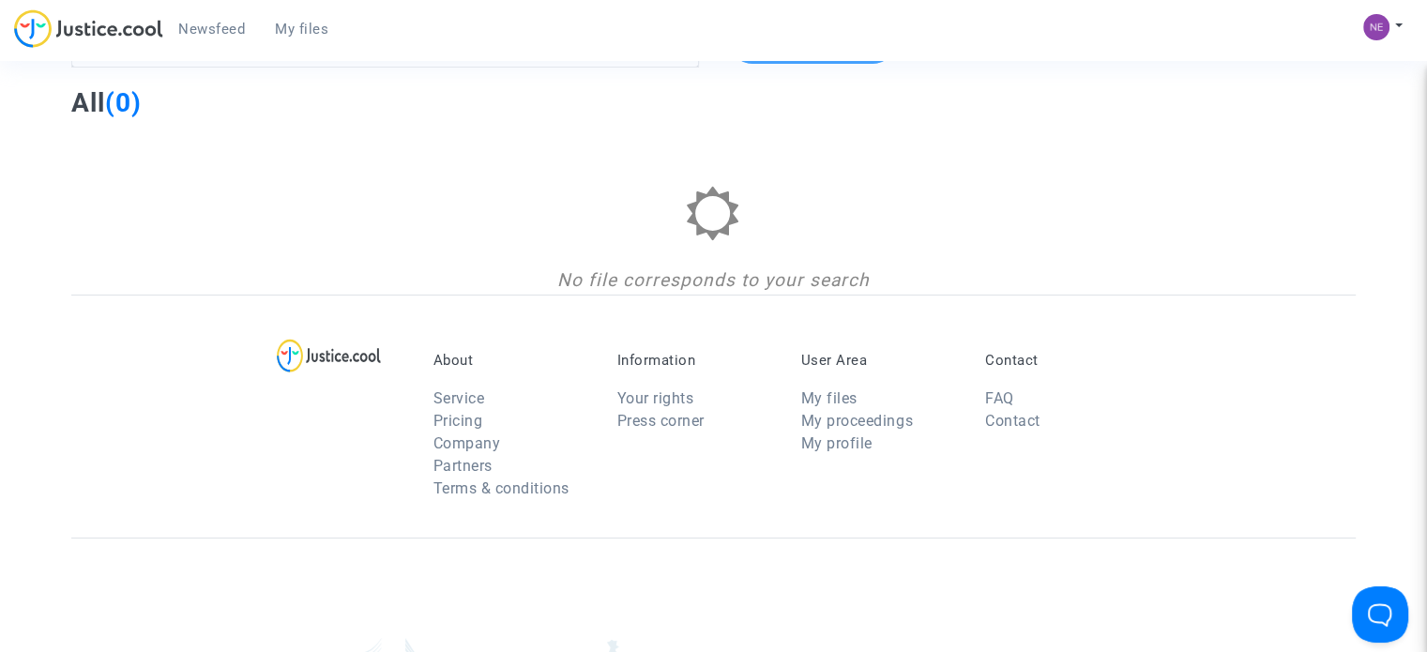
scroll to position [94, 0]
click at [671, 393] on link "Your rights" at bounding box center [655, 396] width 77 height 18
click at [696, 410] on link "Press corner" at bounding box center [660, 418] width 87 height 18
click at [848, 395] on link "My files" at bounding box center [829, 396] width 56 height 18
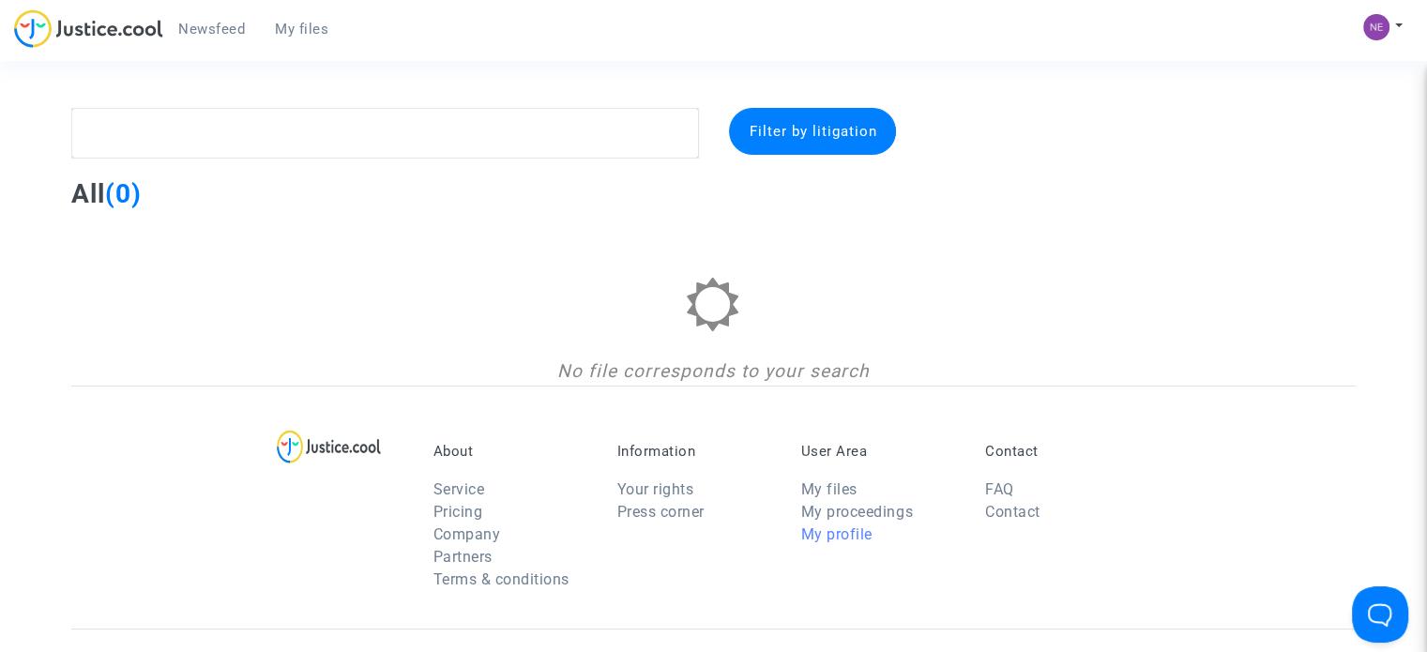
click at [848, 536] on link "My profile" at bounding box center [836, 534] width 71 height 18
click at [1385, 21] on img at bounding box center [1376, 27] width 26 height 26
click at [1329, 63] on link "My profile" at bounding box center [1328, 67] width 148 height 30
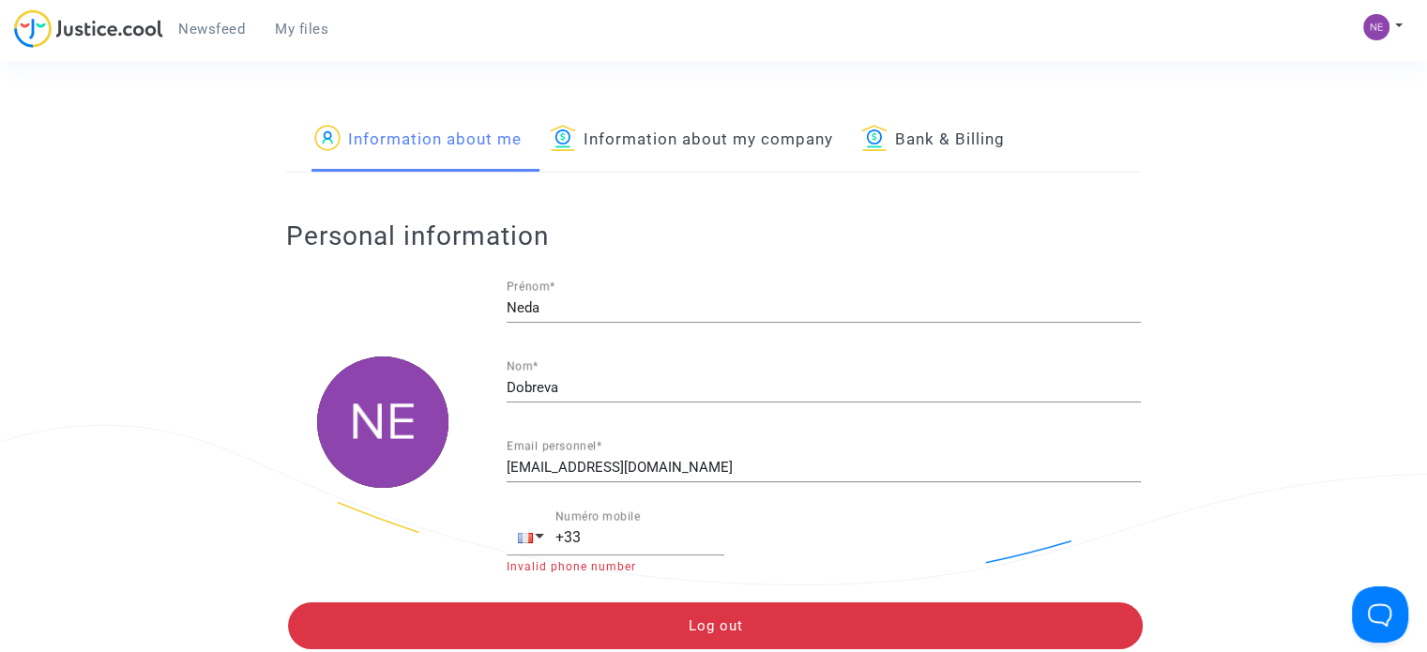
click at [75, 24] on img at bounding box center [88, 28] width 149 height 38
click at [289, 25] on span "My files" at bounding box center [301, 29] width 53 height 17
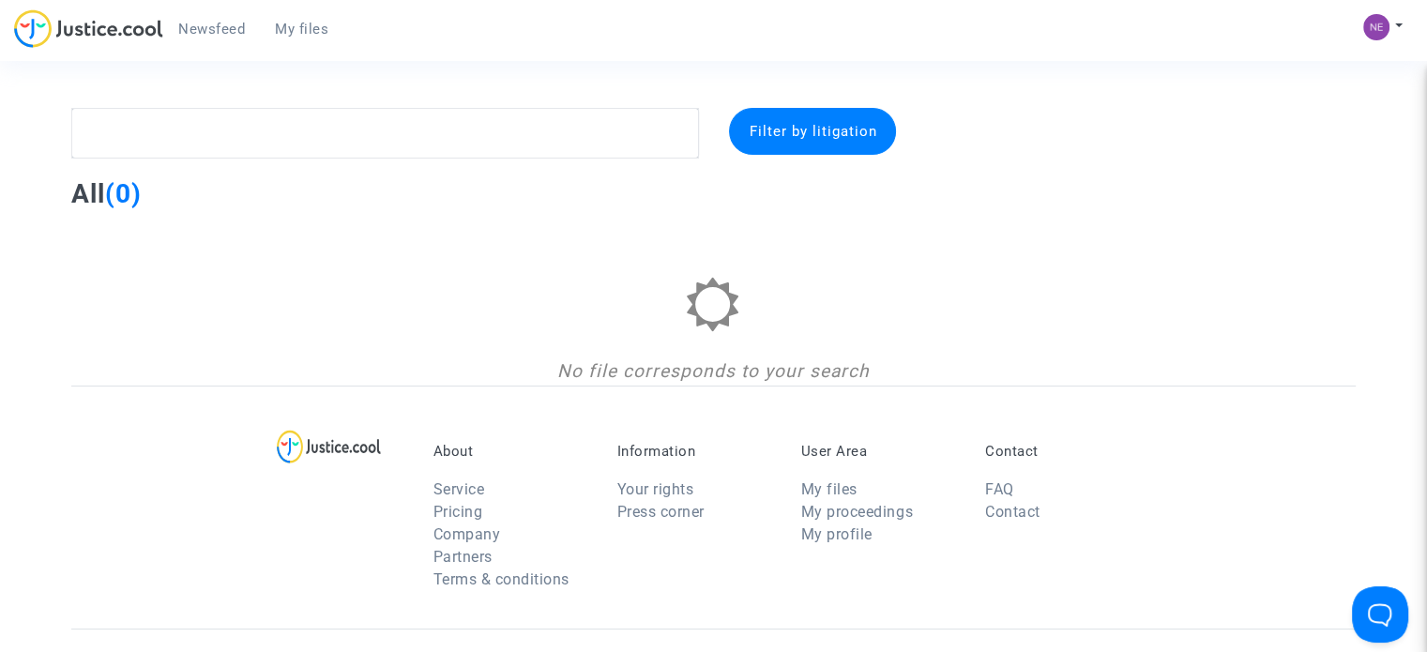
click at [837, 152] on div "Filter by litigation" at bounding box center [812, 131] width 167 height 47
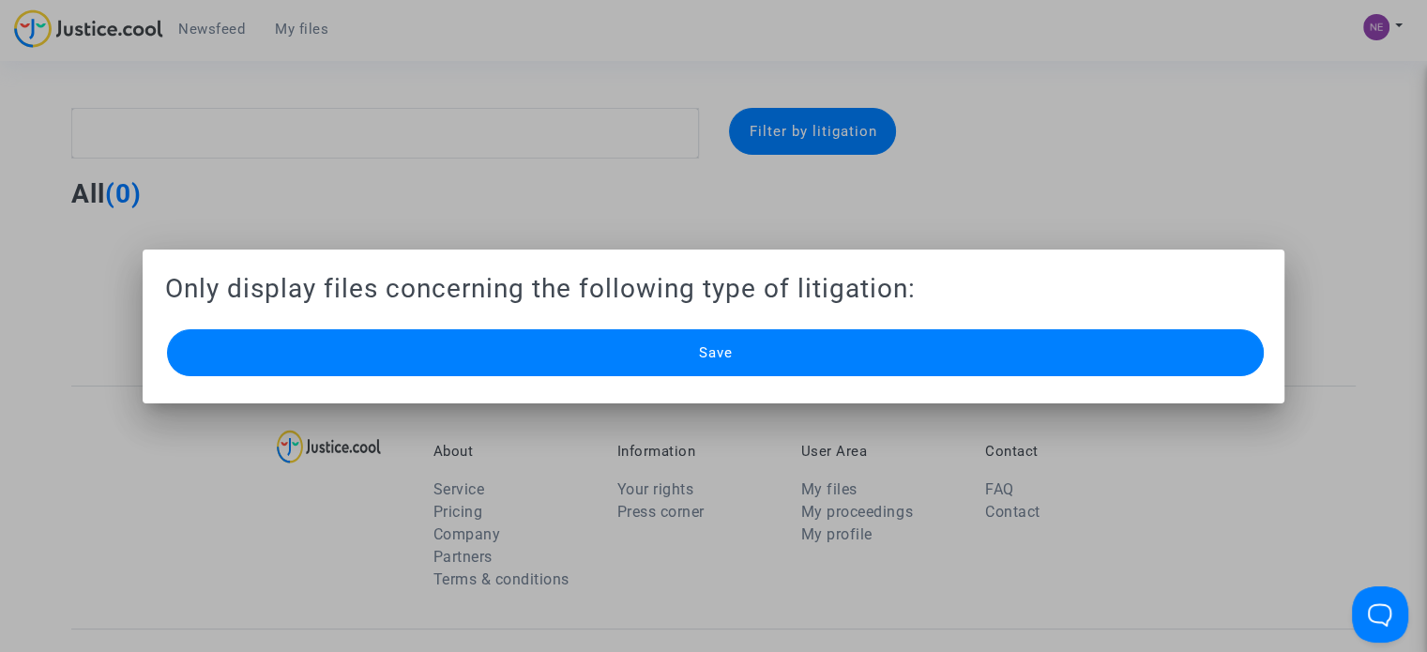
click at [852, 320] on choose-laws-filter "Only display files concerning the following type of litigation: Save" at bounding box center [713, 326] width 1097 height 109
click at [857, 336] on button "Save" at bounding box center [715, 352] width 1097 height 47
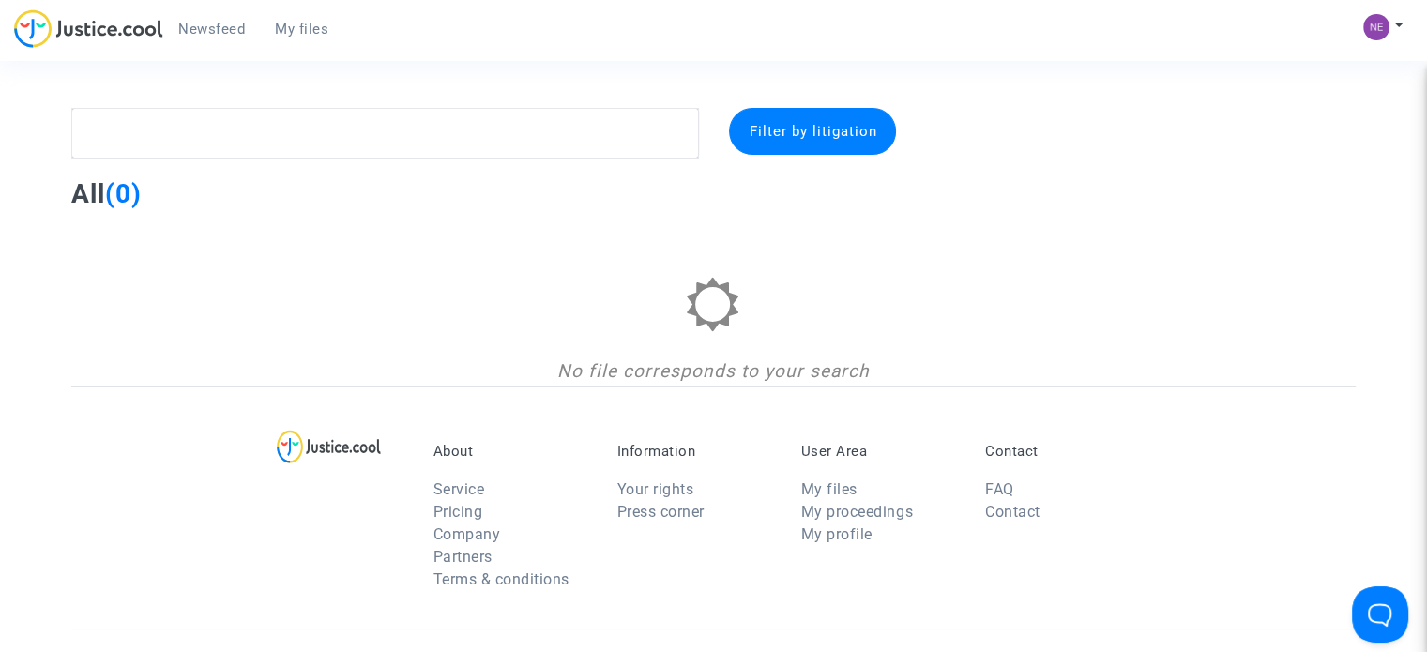
click at [720, 330] on icon at bounding box center [713, 305] width 55 height 54
